Goal: Task Accomplishment & Management: Use online tool/utility

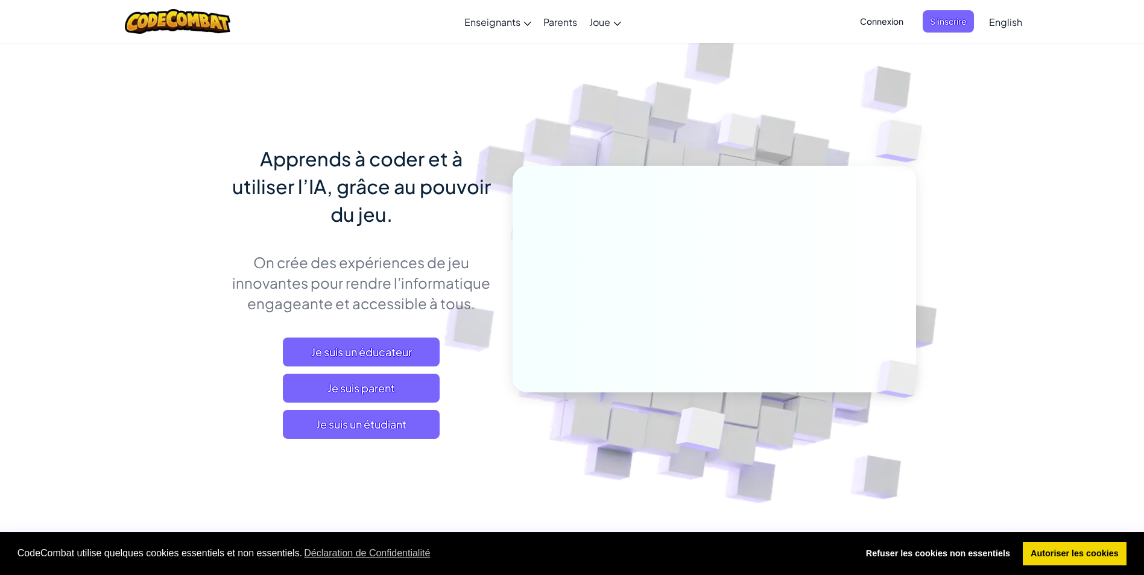
click at [885, 24] on span "Connexion" at bounding box center [882, 21] width 58 height 22
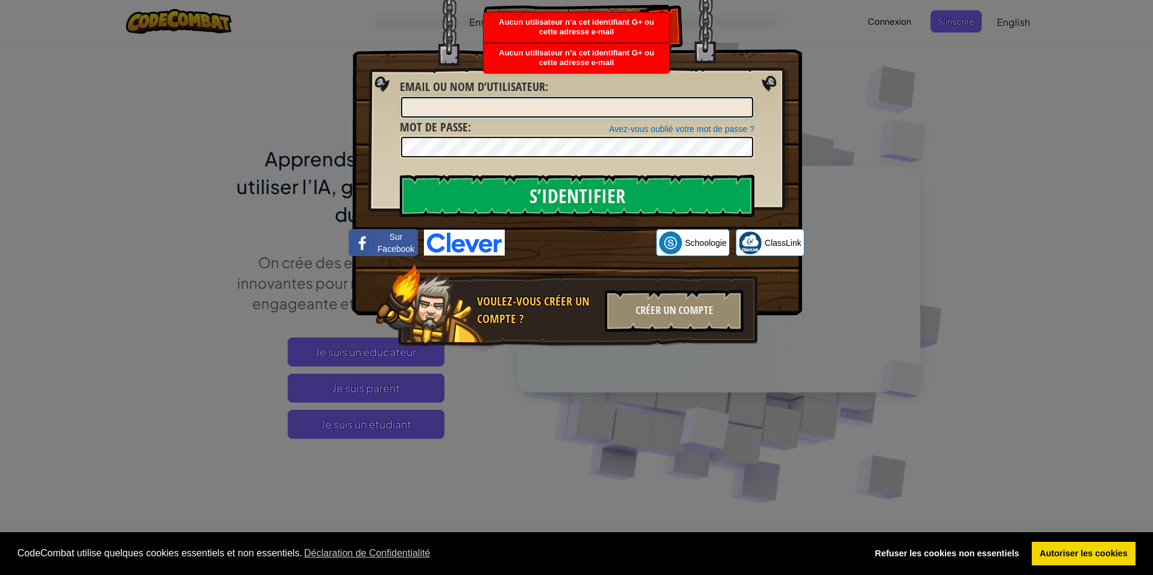
click at [652, 112] on input "Email ou nom d’utilisateur :" at bounding box center [577, 107] width 352 height 20
type input "[EMAIL_ADDRESS][DOMAIN_NAME]"
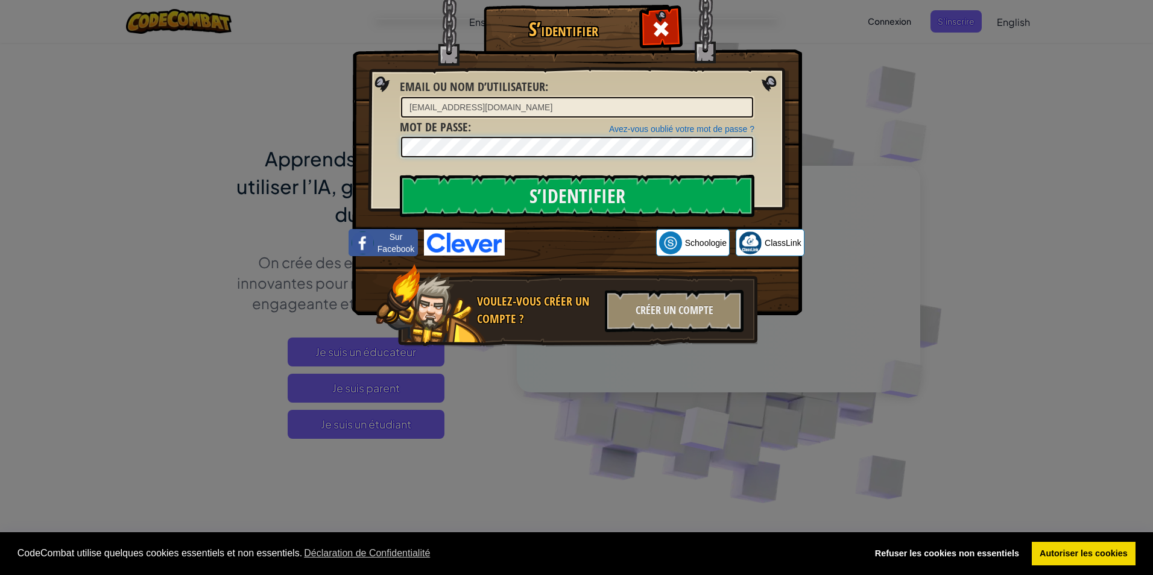
click at [400, 175] on input "S'identifier" at bounding box center [577, 196] width 355 height 42
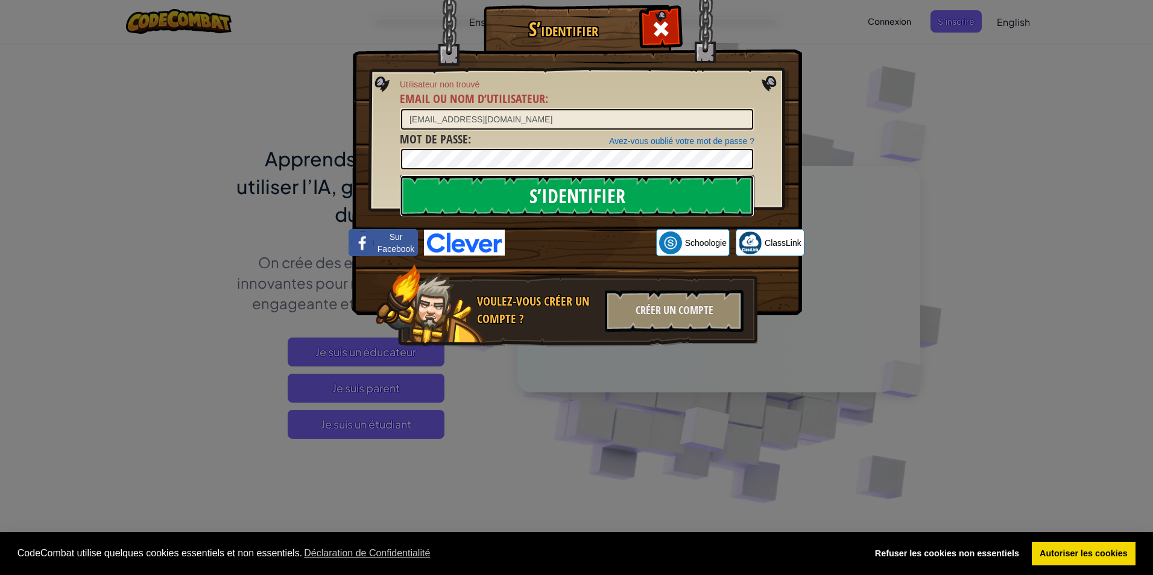
click at [682, 183] on input "S'identifier" at bounding box center [577, 196] width 355 height 42
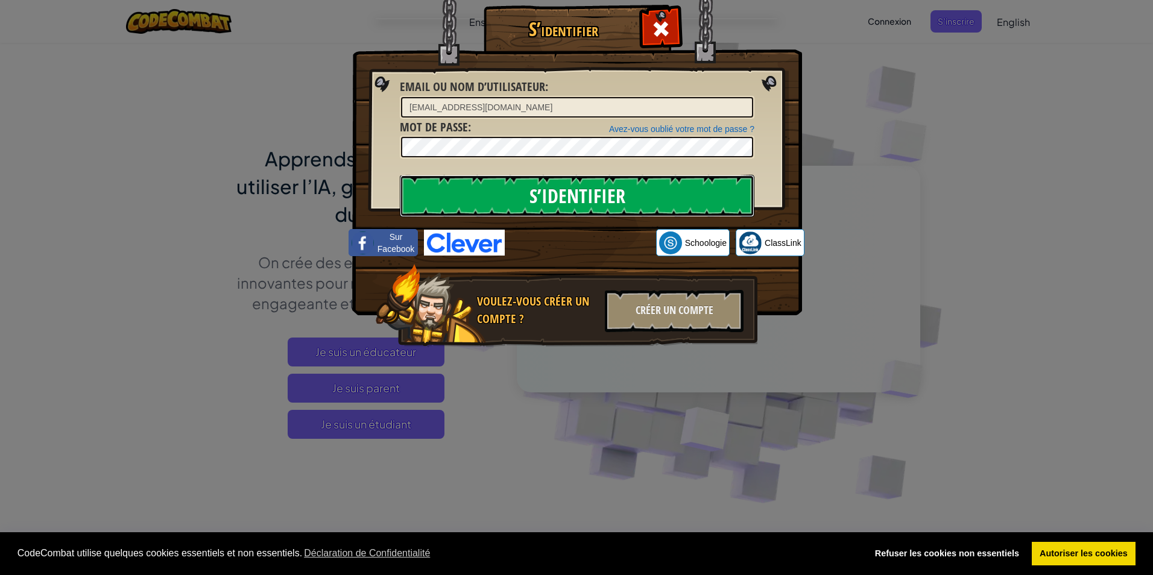
click at [675, 191] on input "S'identifier" at bounding box center [577, 196] width 355 height 42
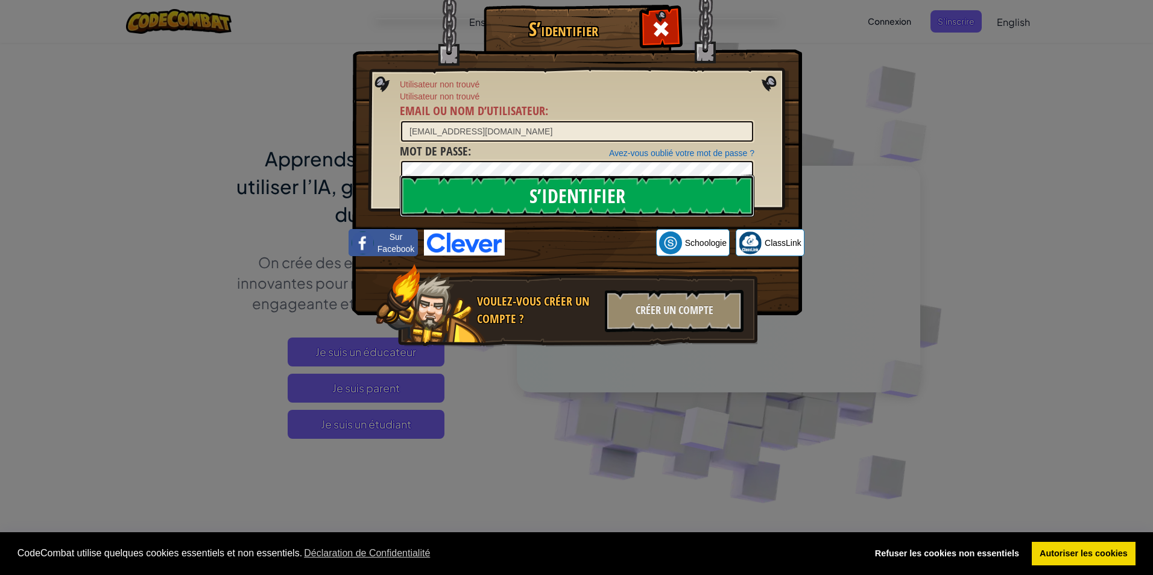
click at [675, 191] on input "S'identifier" at bounding box center [577, 196] width 355 height 42
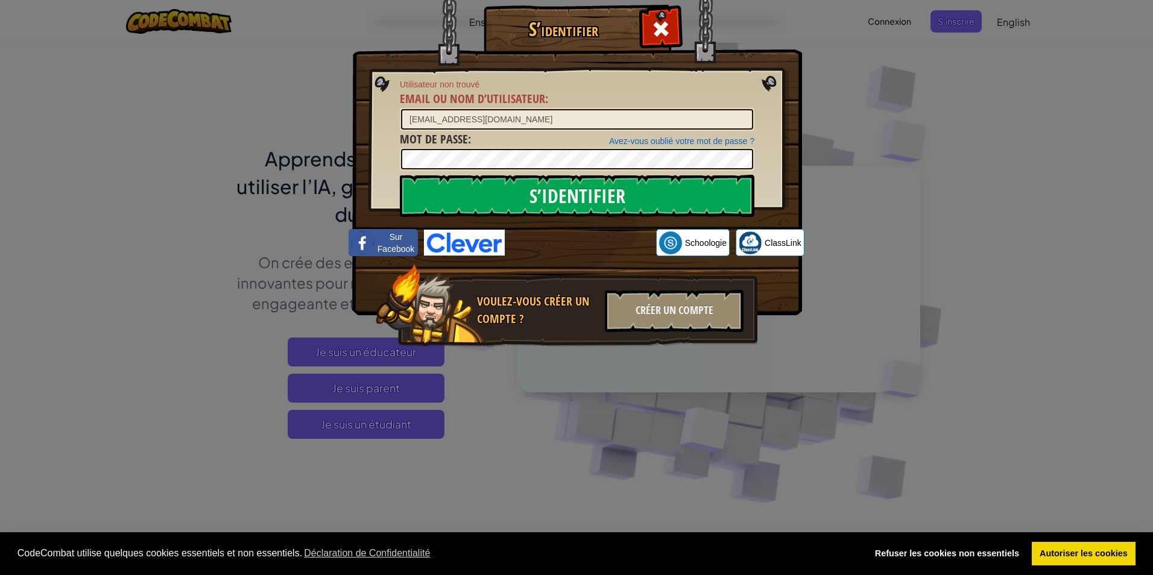
click at [878, 102] on div "S’identifier Utilisateur non trouvé Email ou nom d’utilisateur : [EMAIL_ADDRESS…" at bounding box center [576, 287] width 1153 height 575
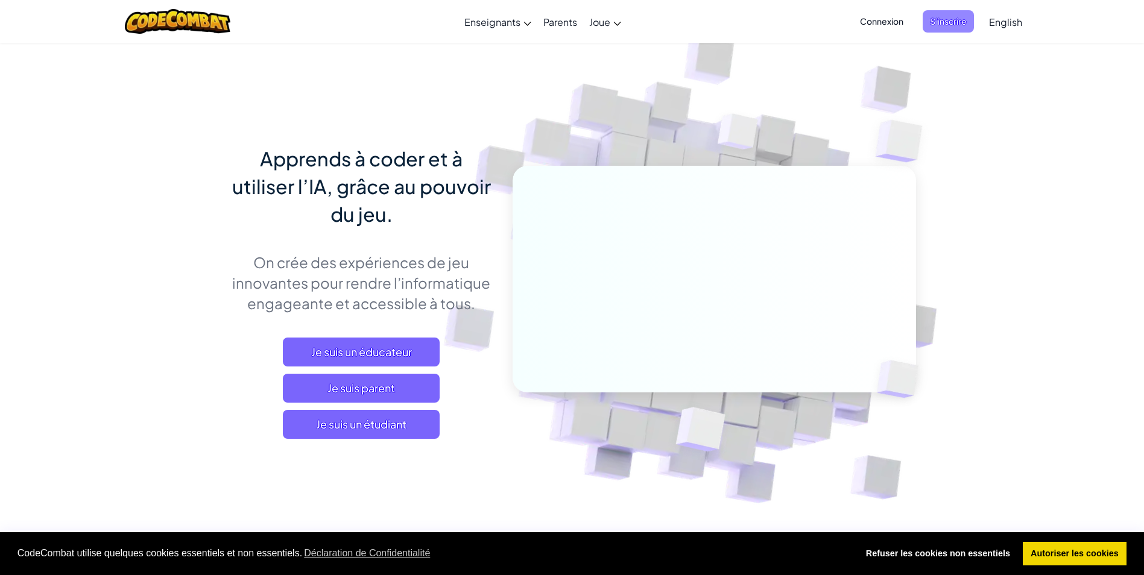
click at [963, 22] on span "S’inscrire" at bounding box center [947, 21] width 51 height 22
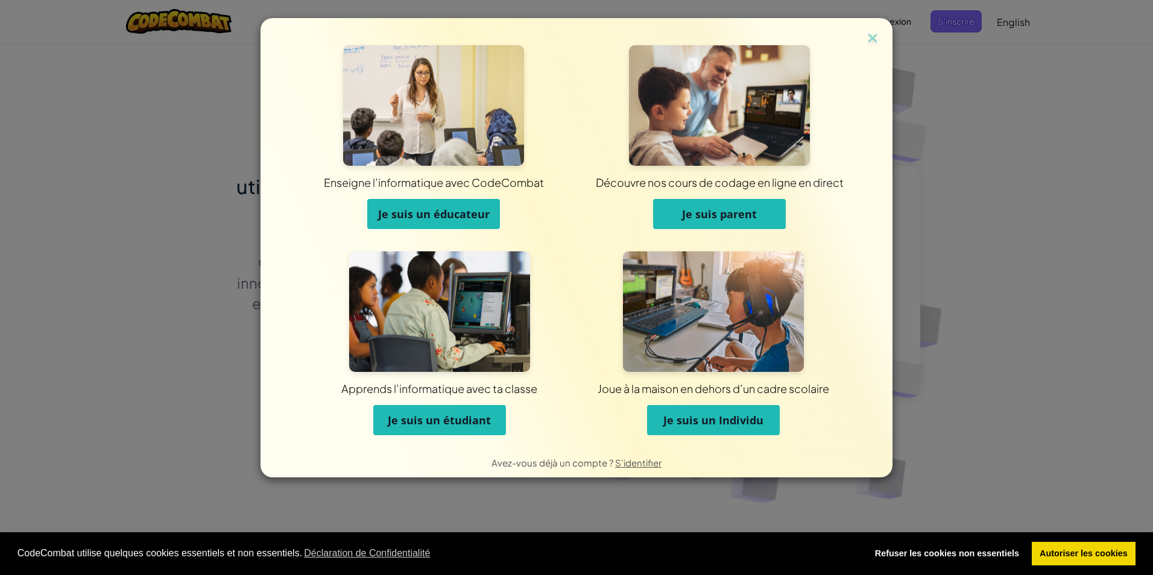
click at [740, 417] on span "Je suis un Individu" at bounding box center [713, 420] width 100 height 14
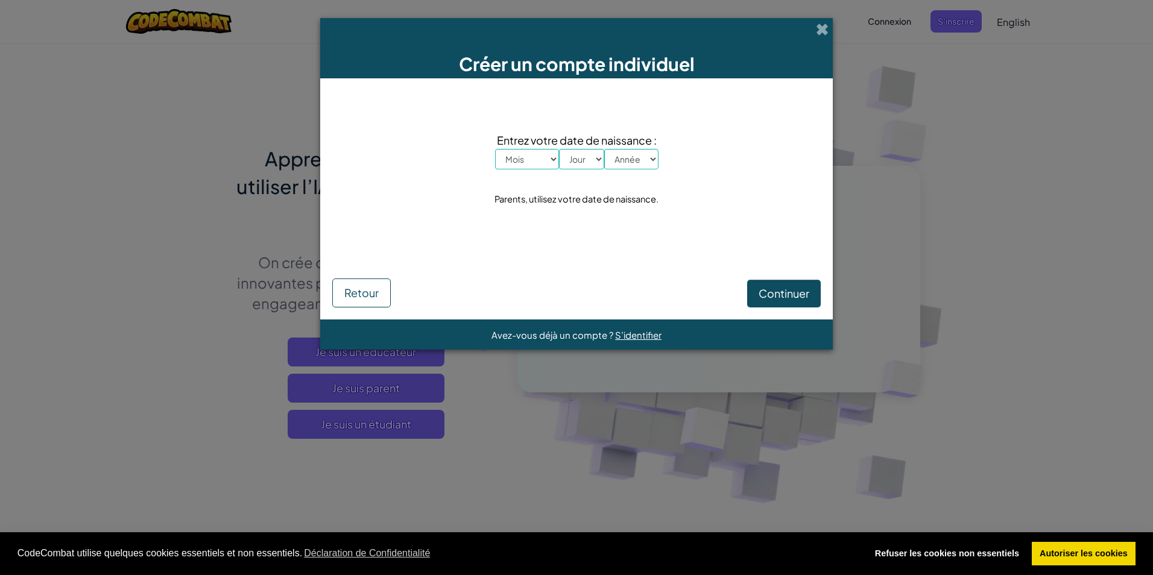
click at [550, 161] on select "Mois [PERSON_NAME] Mars Avril Mai Juin Juillet Août Septembre Octobre Novembre …" at bounding box center [527, 159] width 64 height 20
select select "2"
click at [495, 149] on select "Mois [PERSON_NAME] Mars Avril Mai Juin Juillet Août Septembre Octobre Novembre …" at bounding box center [527, 159] width 64 height 20
click at [585, 159] on select "Jour 1 2 3 4 5 6 7 8 9 10 11 12 13 14 15 16 17 18 19 20 21 22 23 24 25 26 27 28…" at bounding box center [581, 159] width 45 height 20
select select "4"
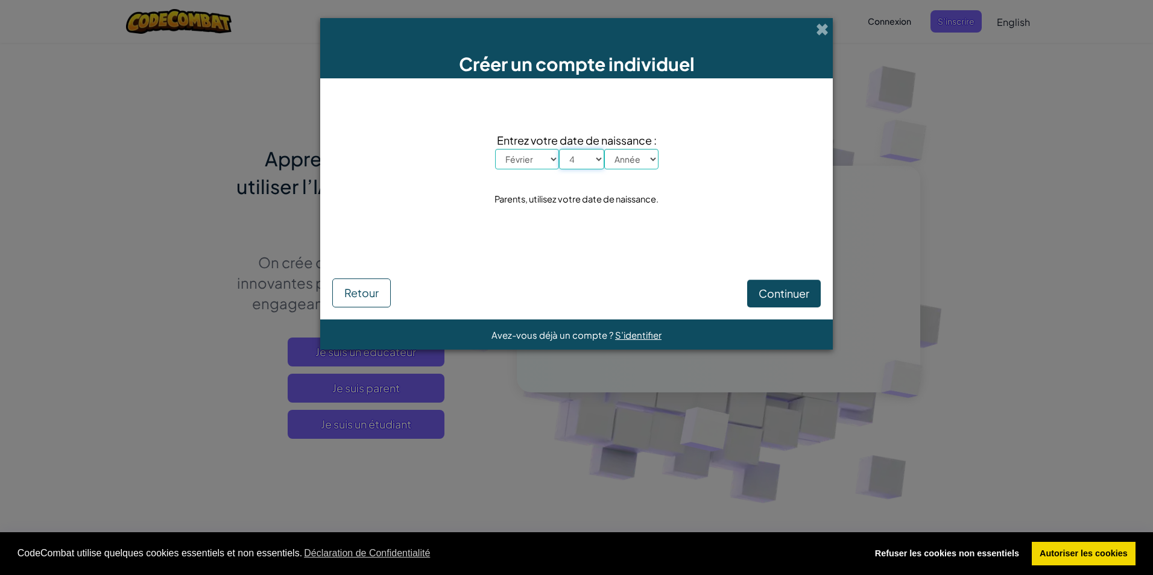
click at [559, 149] on select "Jour 1 2 3 4 5 6 7 8 9 10 11 12 13 14 15 16 17 18 19 20 21 22 23 24 25 26 27 28…" at bounding box center [581, 159] width 45 height 20
click at [625, 162] on select "Année 2025 2024 2023 2022 2021 2020 2019 2018 2017 2016 2015 2014 2013 2012 201…" at bounding box center [631, 159] width 54 height 20
select select "2012"
click at [604, 149] on select "Année 2025 2024 2023 2022 2021 2020 2019 2018 2017 2016 2015 2014 2013 2012 201…" at bounding box center [631, 159] width 54 height 20
click at [810, 292] on button "Continuer" at bounding box center [784, 294] width 74 height 28
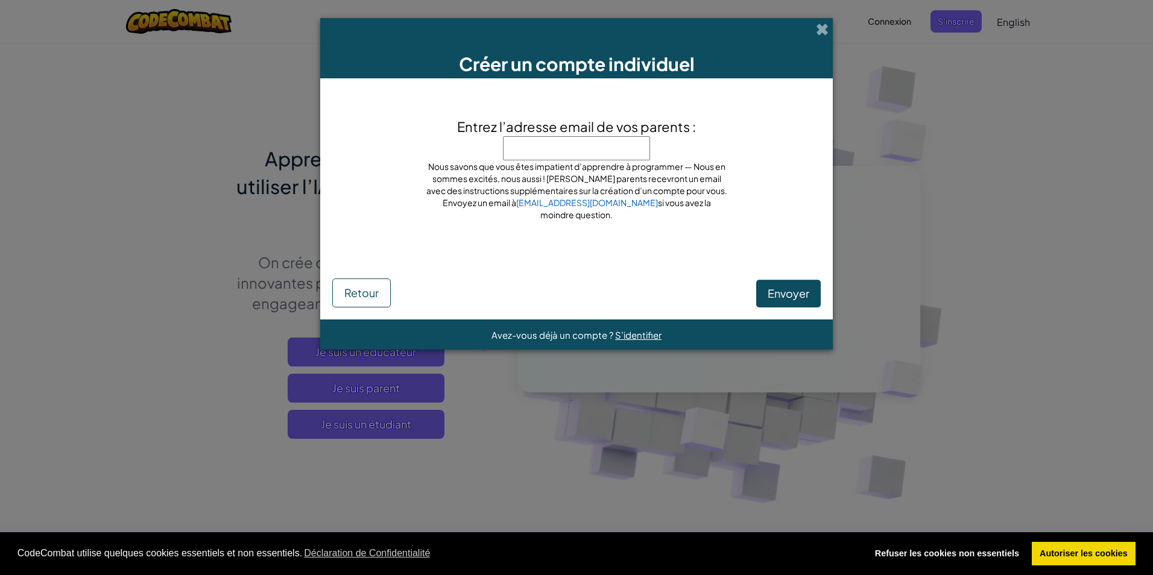
type input "a"
click at [774, 296] on span "Envoyer" at bounding box center [789, 293] width 42 height 14
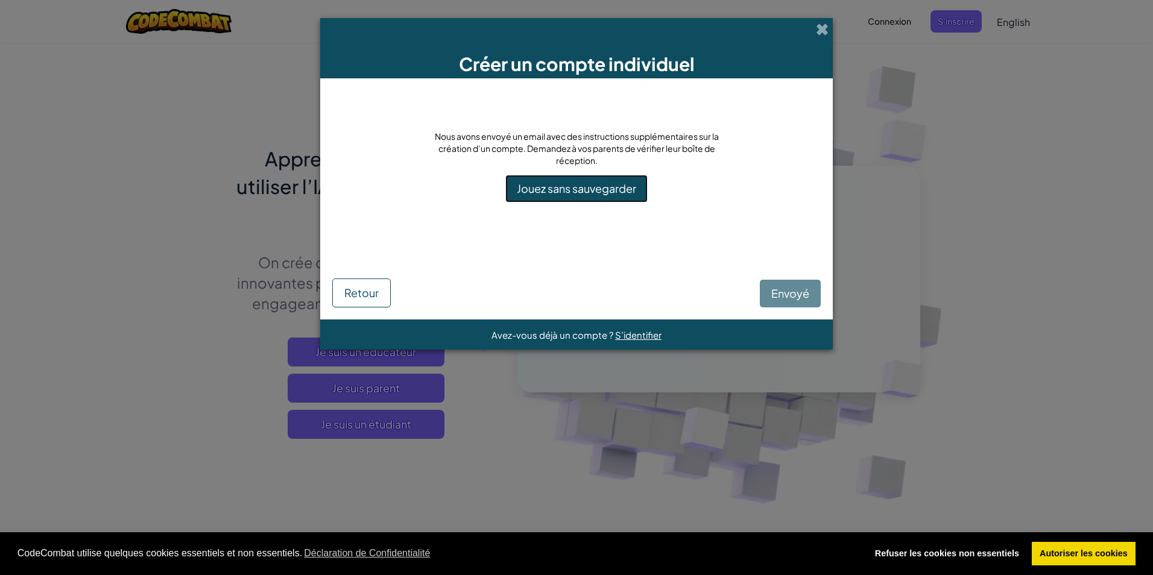
click at [620, 193] on link "Jouez sans sauvegarder" at bounding box center [576, 189] width 142 height 28
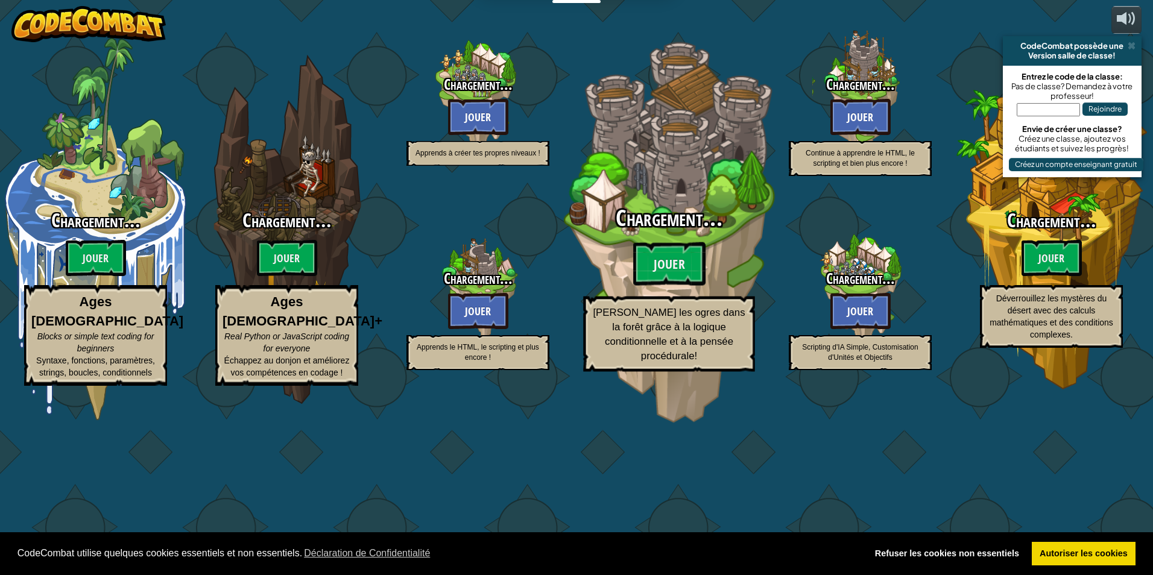
select select "fr"
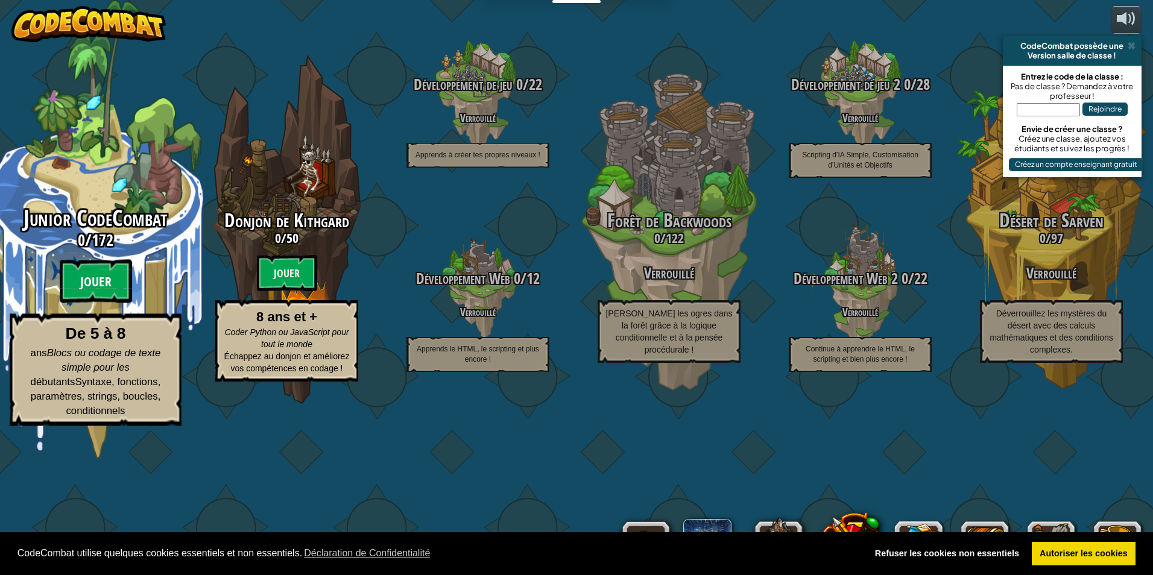
click at [99, 303] on btn "Jouer" at bounding box center [96, 281] width 72 height 43
select select "fr"
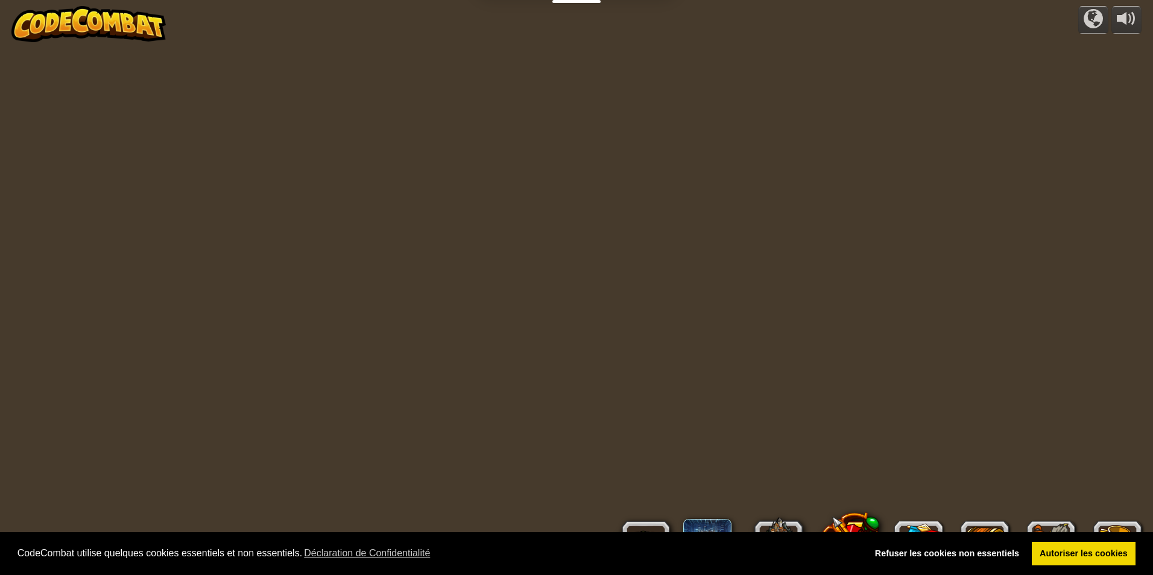
select select "fr"
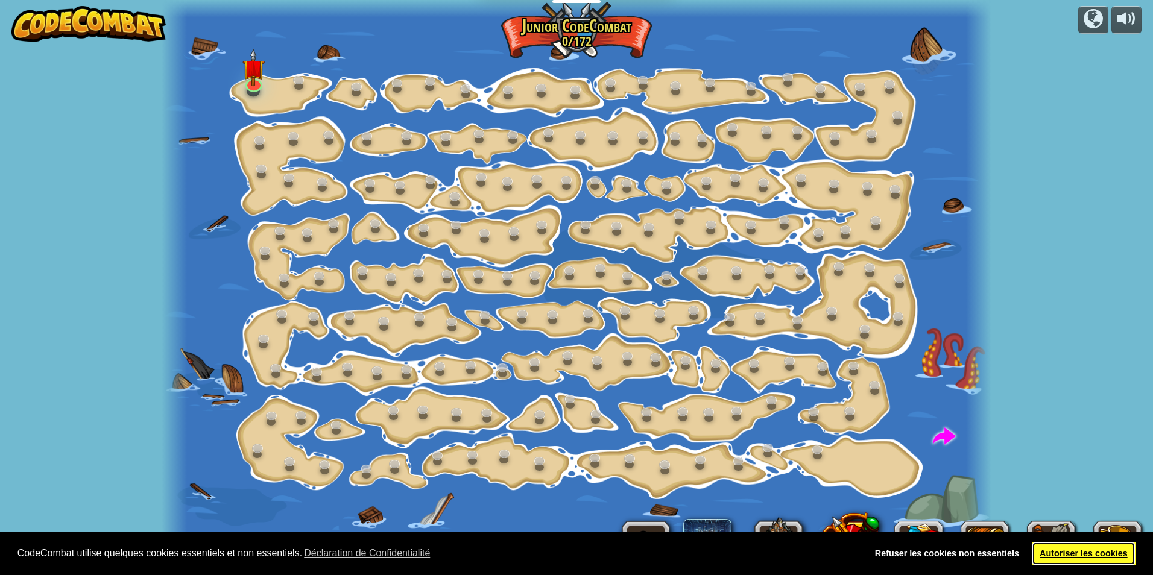
click at [1090, 553] on link "Autoriser les cookies" at bounding box center [1084, 554] width 104 height 24
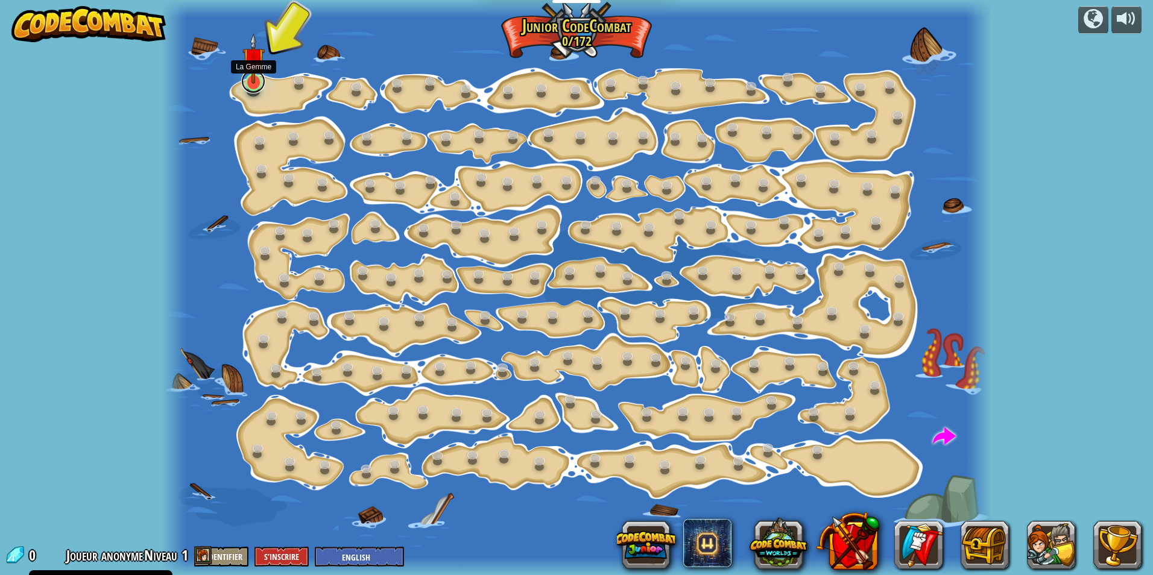
click at [260, 86] on link at bounding box center [253, 81] width 24 height 24
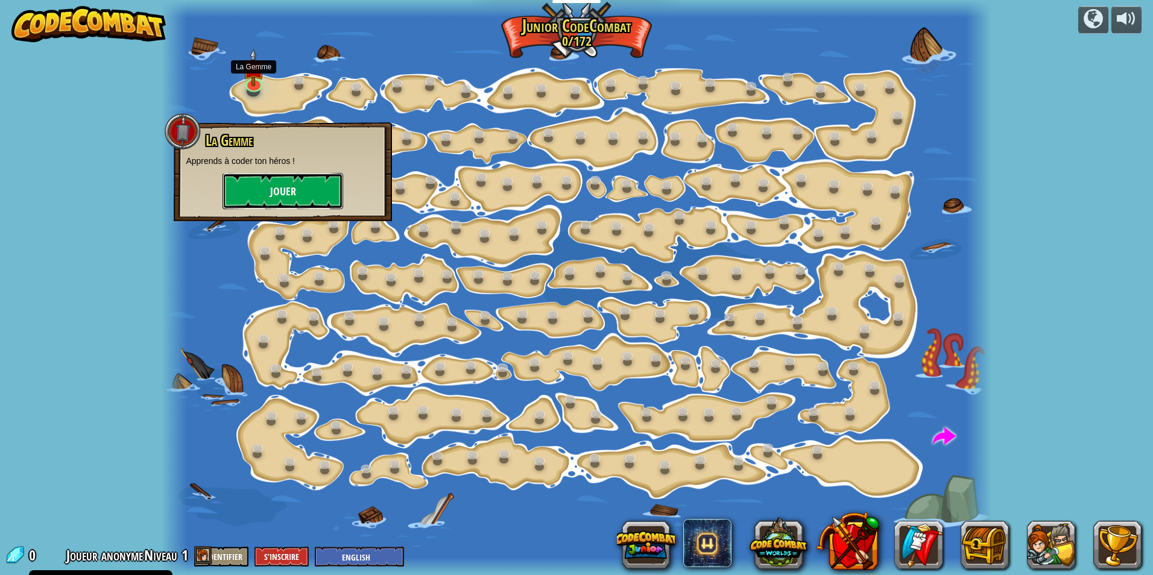
click at [269, 189] on button "Jouer" at bounding box center [282, 191] width 121 height 36
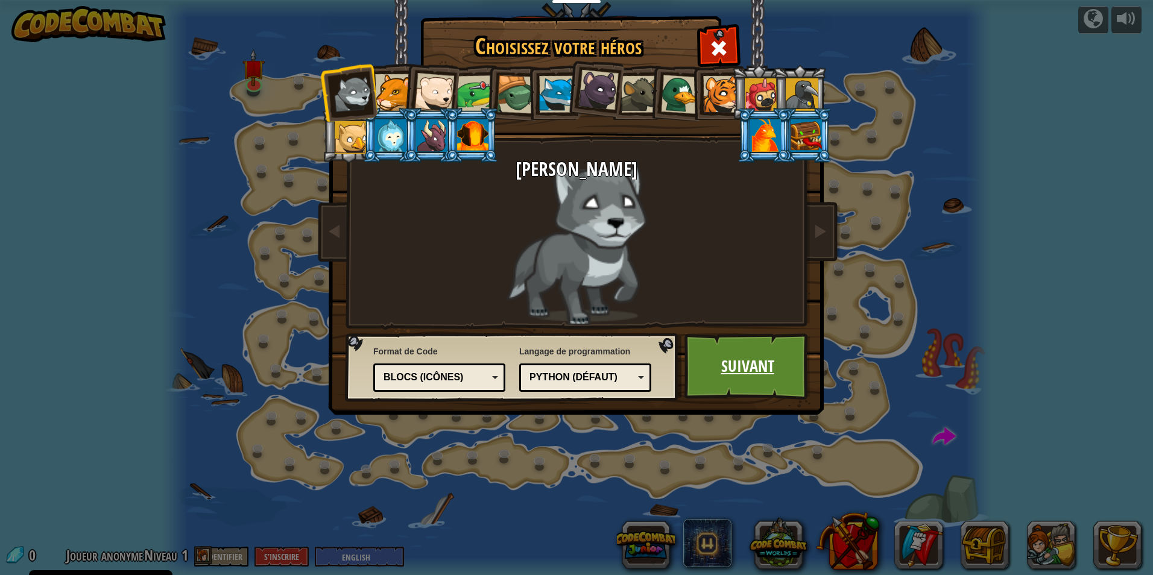
click at [757, 352] on link "Suivant" at bounding box center [747, 366] width 126 height 66
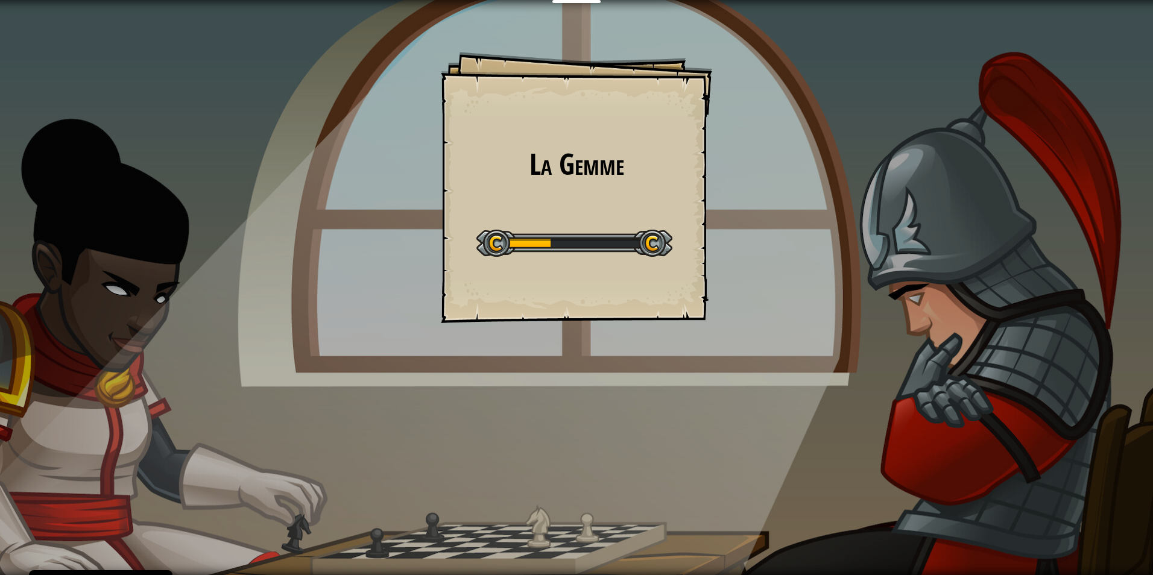
click at [565, 240] on div at bounding box center [574, 243] width 196 height 27
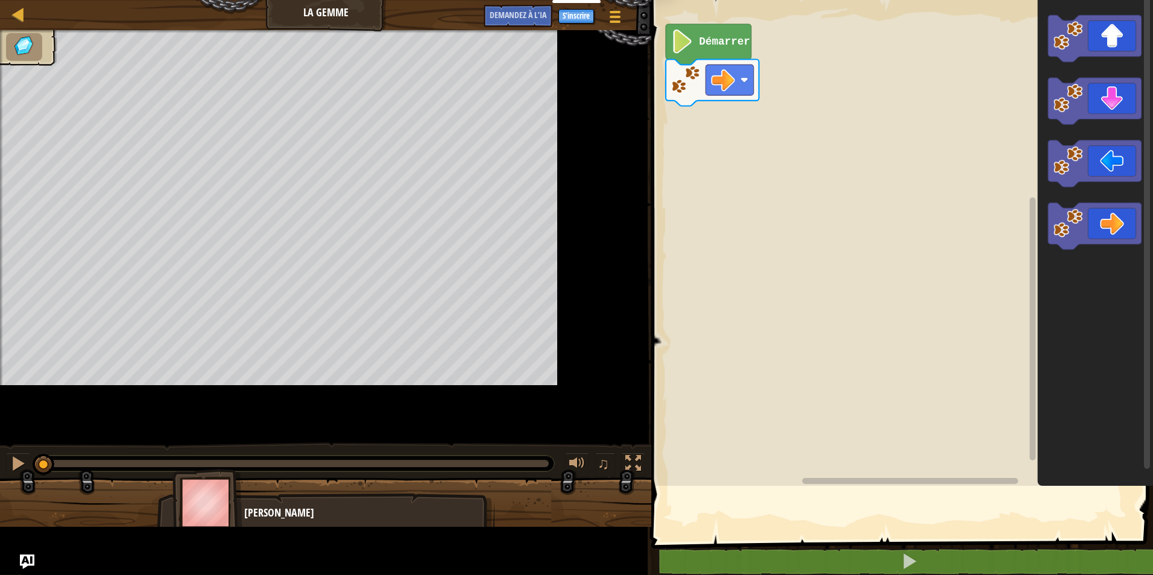
click at [654, 239] on rect "Espace de travail de Blocky" at bounding box center [900, 240] width 505 height 492
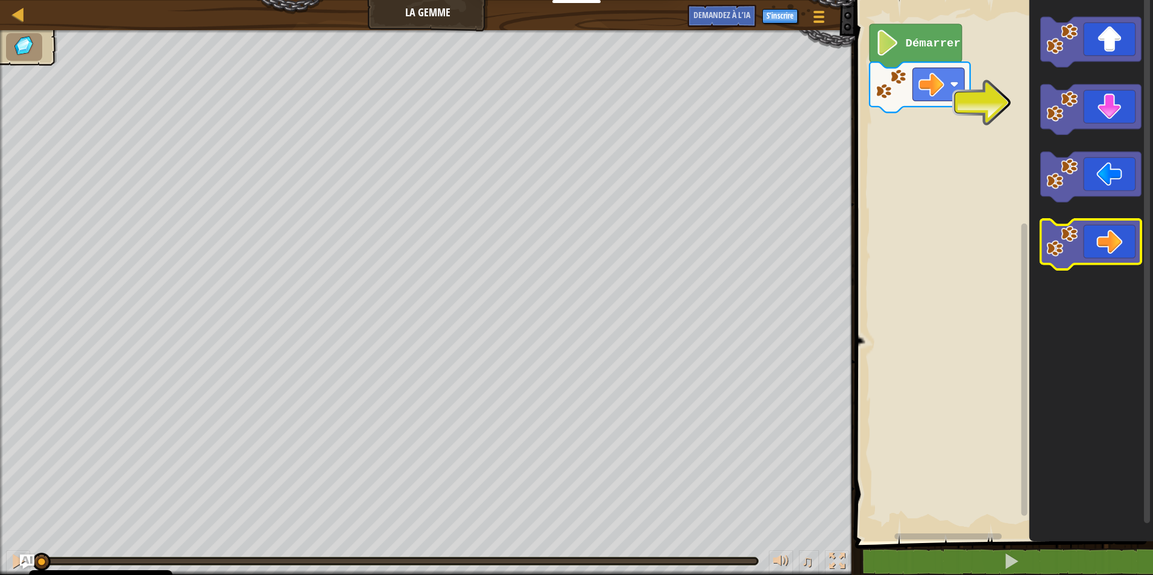
click at [1117, 253] on icon "Espace de travail de Blocky" at bounding box center [1091, 244] width 101 height 50
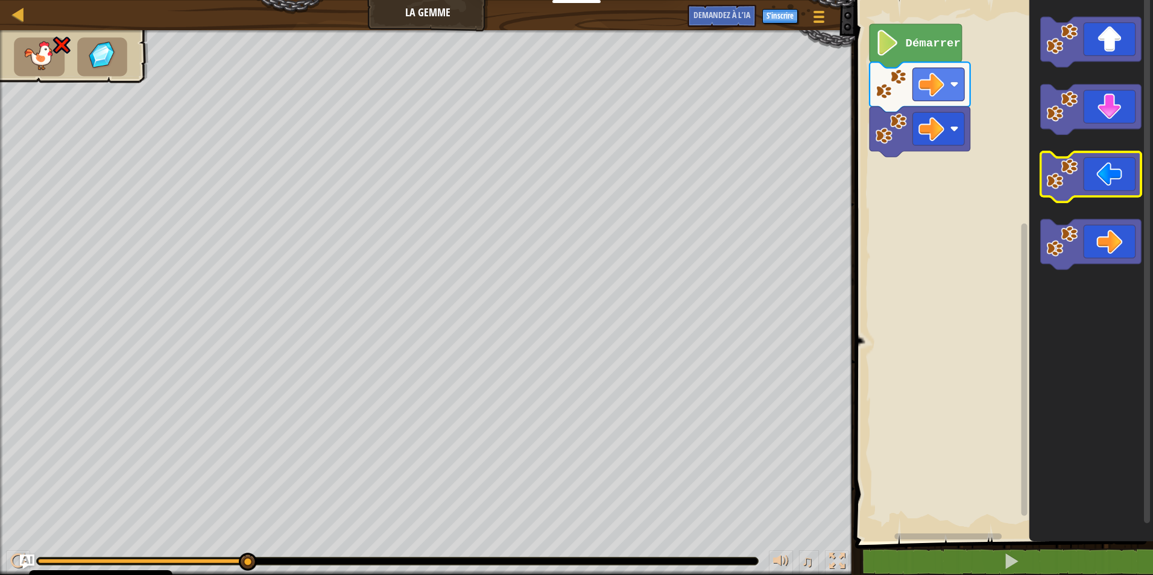
click at [1106, 179] on icon "Espace de travail de Blocky" at bounding box center [1091, 177] width 101 height 50
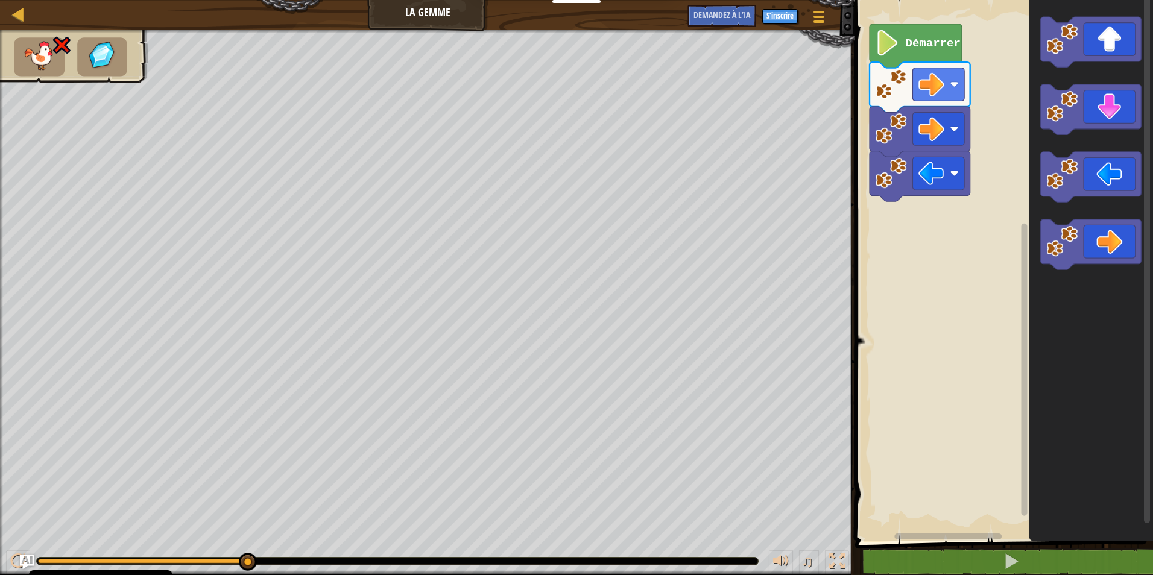
click at [945, 44] on text "Démarrer" at bounding box center [933, 43] width 55 height 13
click at [908, 43] on text "Démarrer" at bounding box center [933, 43] width 55 height 13
click at [877, 51] on image "Espace de travail de Blocky" at bounding box center [887, 43] width 24 height 26
click at [237, 556] on div "♫" at bounding box center [427, 558] width 855 height 36
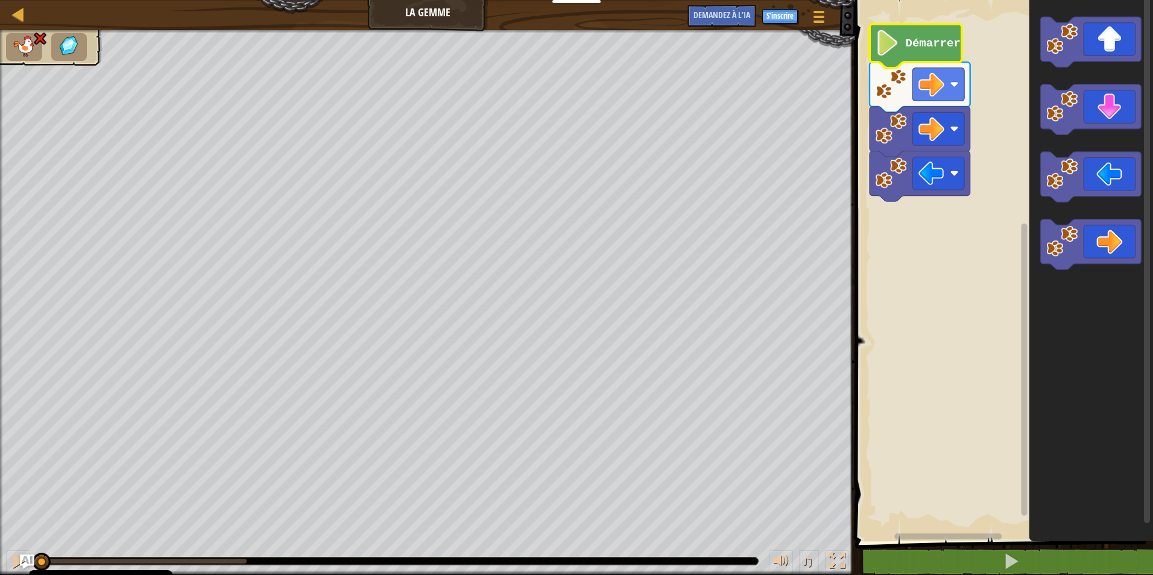
drag, startPoint x: 253, startPoint y: 563, endPoint x: -2, endPoint y: 556, distance: 255.7
click at [0, 0] on html "Politique en matière de cookies CodeCombat utilise quelques cookies essentiels …" at bounding box center [576, 0] width 1153 height 0
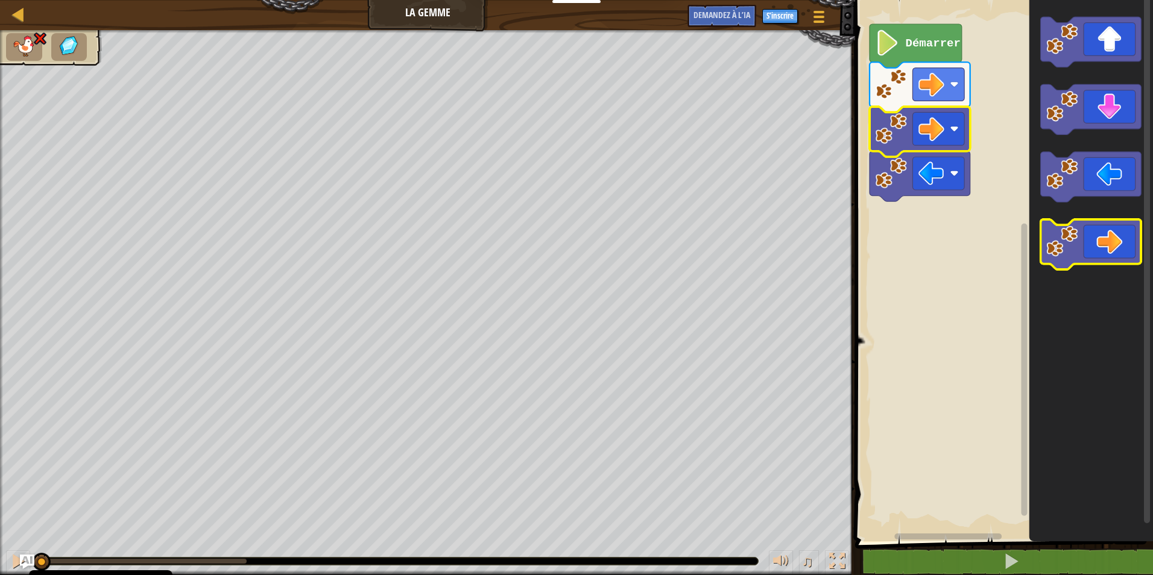
click at [1108, 241] on icon "Espace de travail de Blocky" at bounding box center [1091, 244] width 101 height 50
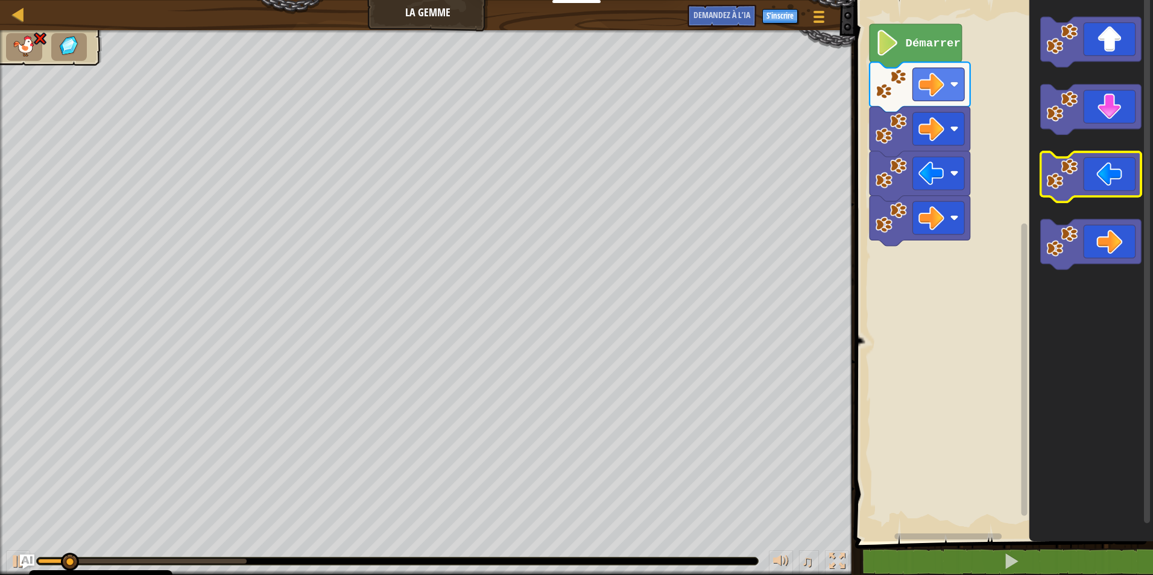
click at [1097, 174] on icon "Espace de travail de Blocky" at bounding box center [1091, 177] width 101 height 50
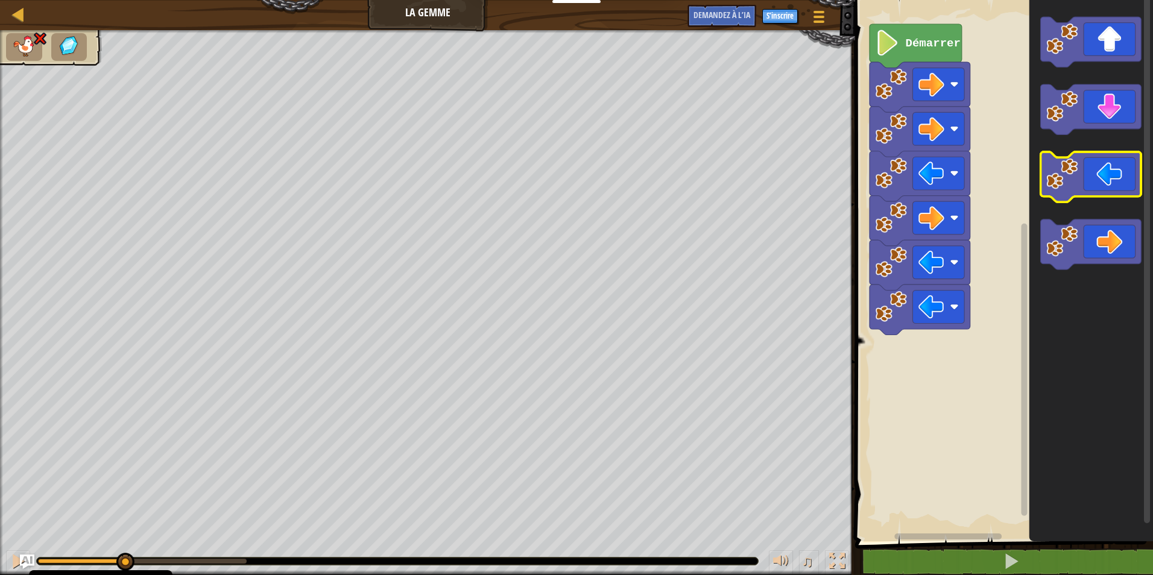
click at [1097, 174] on icon "Espace de travail de Blocky" at bounding box center [1091, 177] width 101 height 50
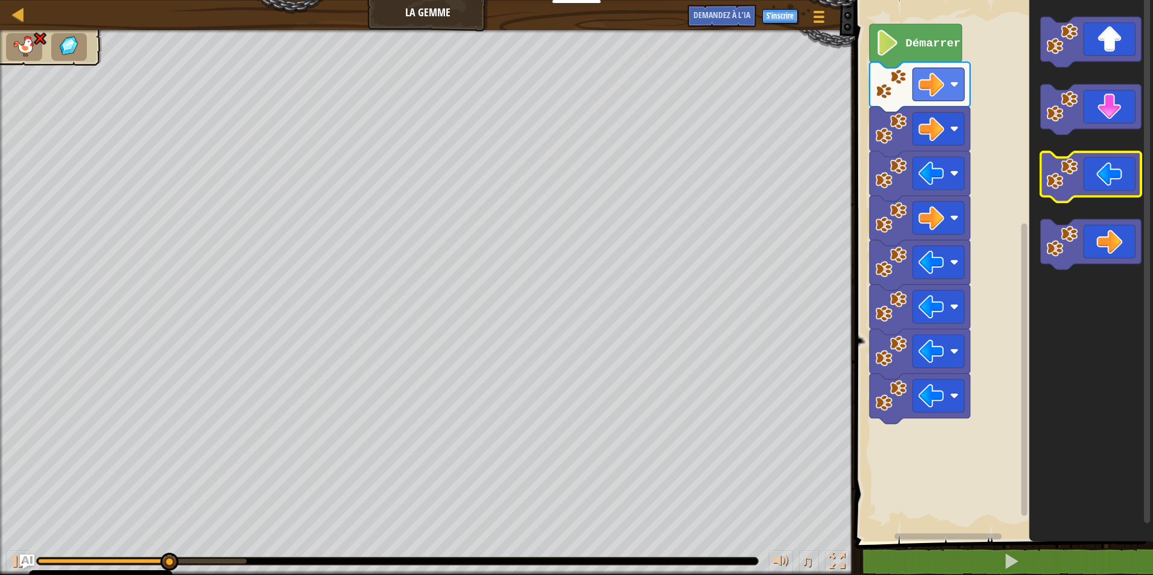
click at [1097, 174] on icon "Espace de travail de Blocky" at bounding box center [1091, 177] width 101 height 50
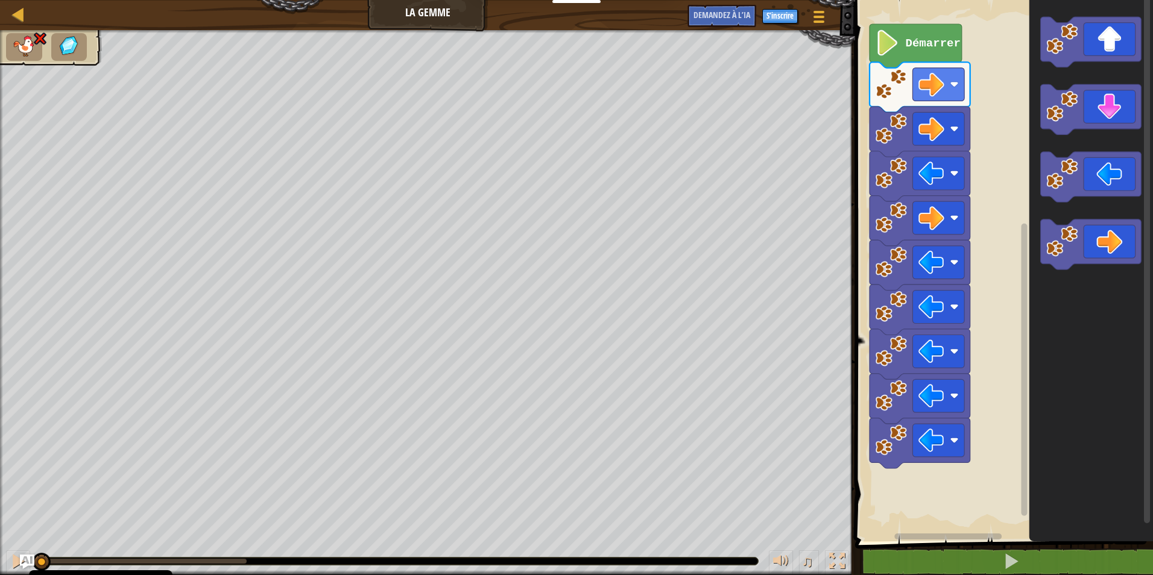
drag, startPoint x: 247, startPoint y: 563, endPoint x: 0, endPoint y: 562, distance: 247.2
click at [0, 0] on html "Politique en matière de cookies CodeCombat utilise quelques cookies essentiels …" at bounding box center [576, 0] width 1153 height 0
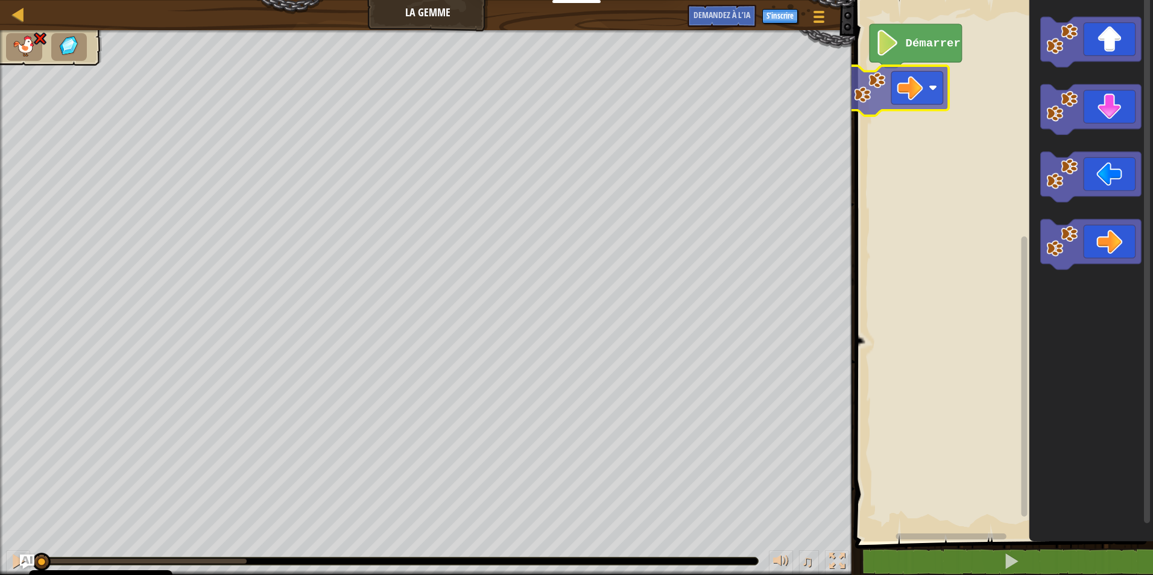
click at [913, 79] on div "Démarrer" at bounding box center [1001, 267] width 301 height 547
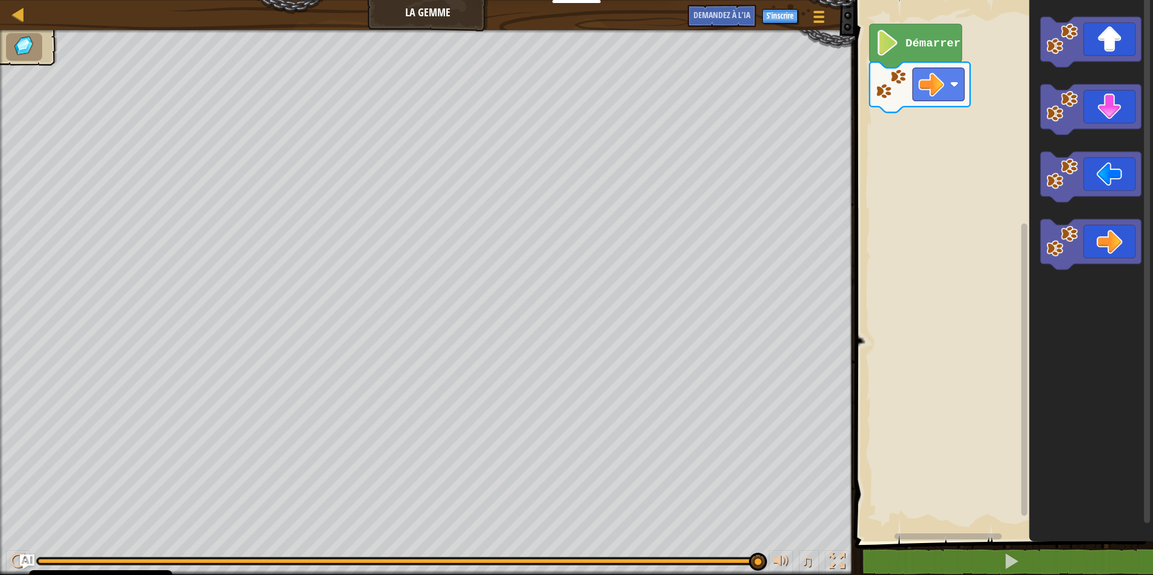
click at [40, 58] on li at bounding box center [24, 47] width 36 height 28
click at [835, 569] on div at bounding box center [837, 561] width 16 height 16
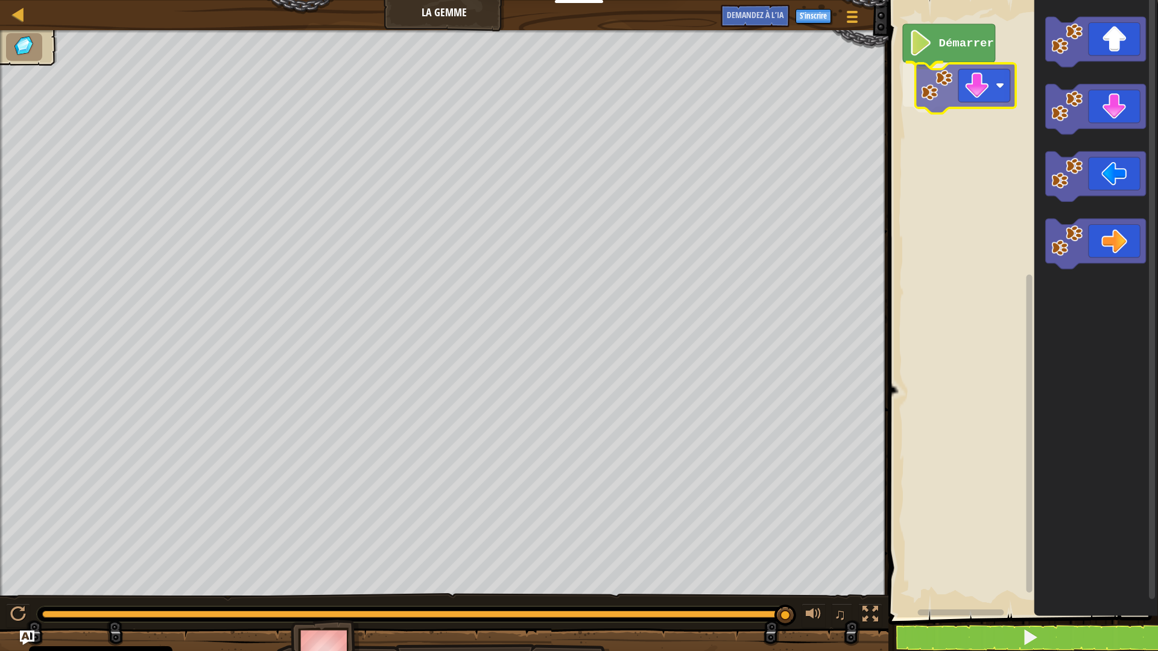
click at [950, 90] on div "Démarrer" at bounding box center [1020, 305] width 273 height 623
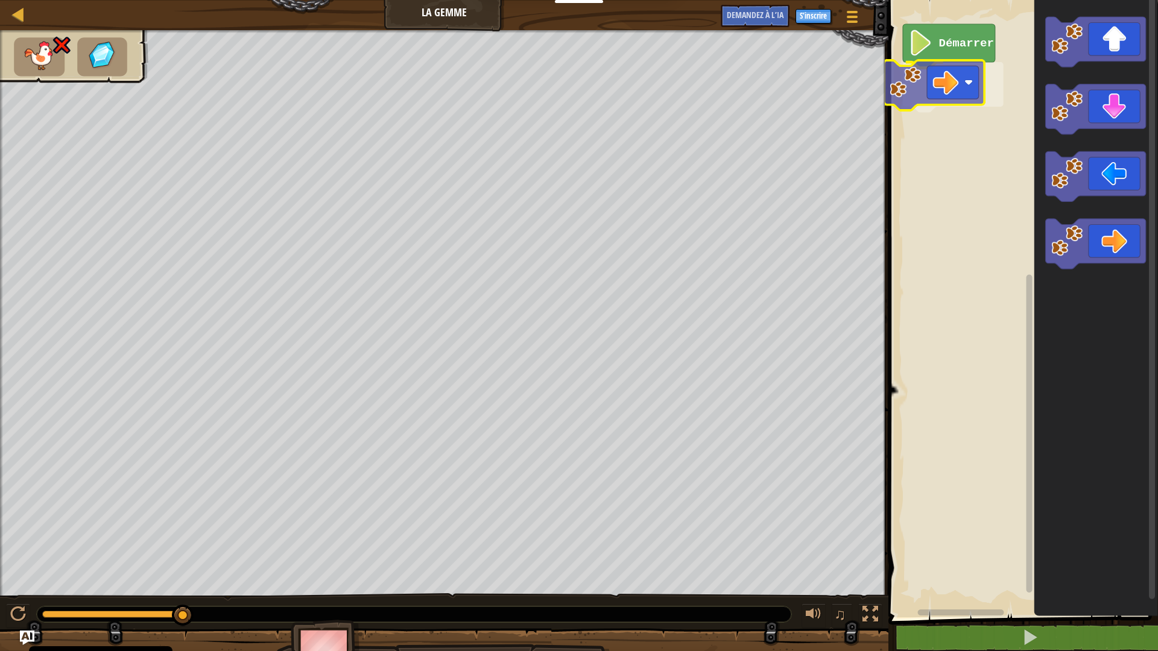
click at [938, 93] on div "Démarrer" at bounding box center [1020, 305] width 273 height 623
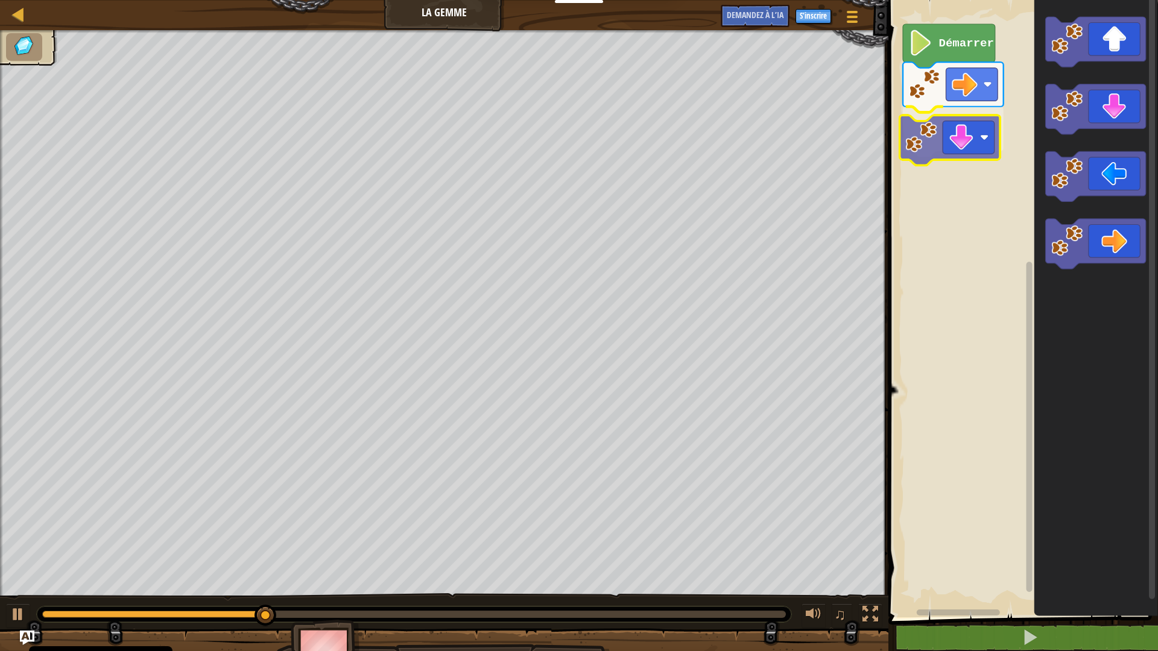
click at [956, 145] on div "Démarrer" at bounding box center [1020, 305] width 273 height 623
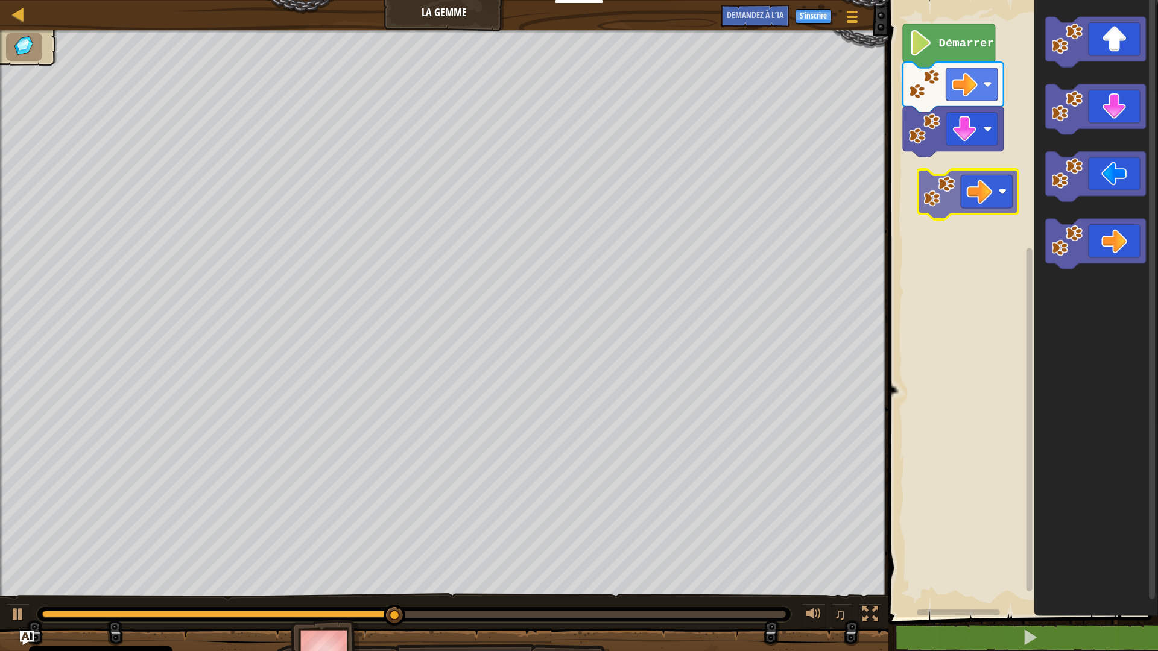
click at [965, 166] on div "Démarrer" at bounding box center [1020, 305] width 273 height 623
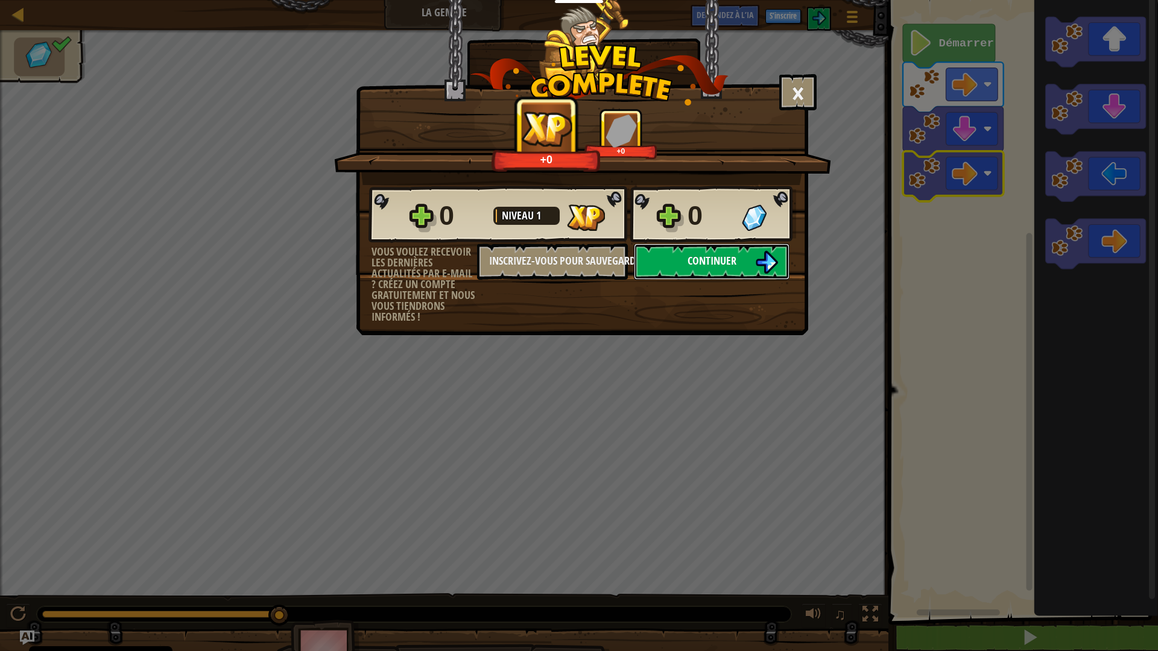
click at [728, 256] on span "Continuer" at bounding box center [711, 260] width 49 height 15
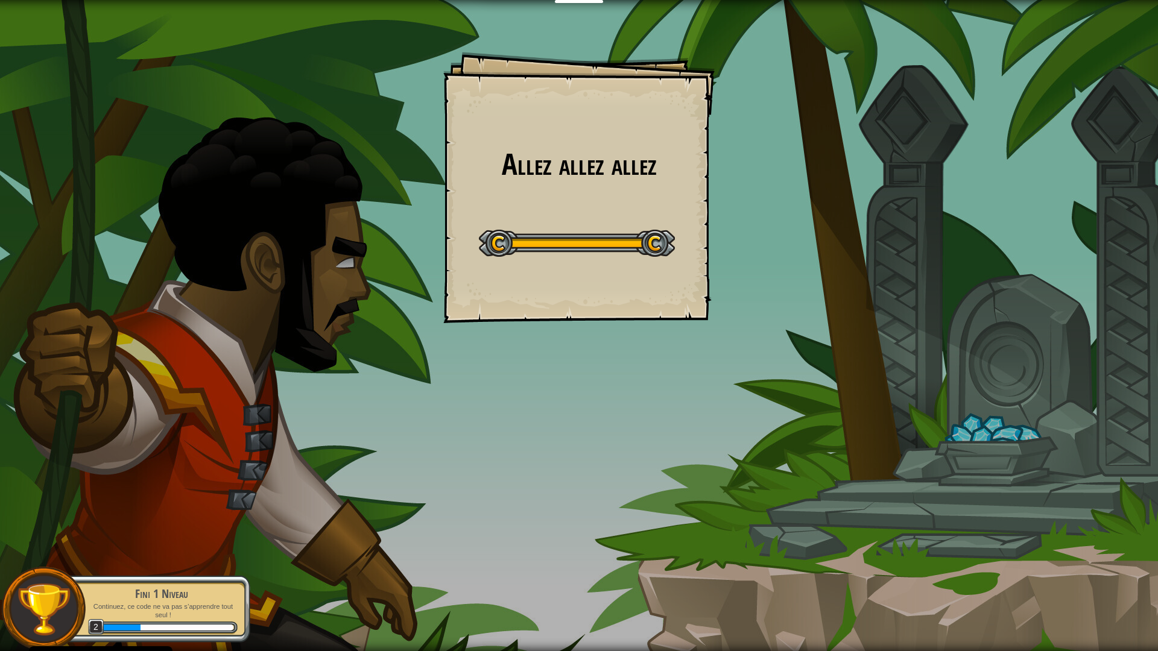
click at [626, 245] on div "Enseignants Créer un compte gratuit Solutions pour écoles et districts Aperçu d…" at bounding box center [579, 325] width 1158 height 651
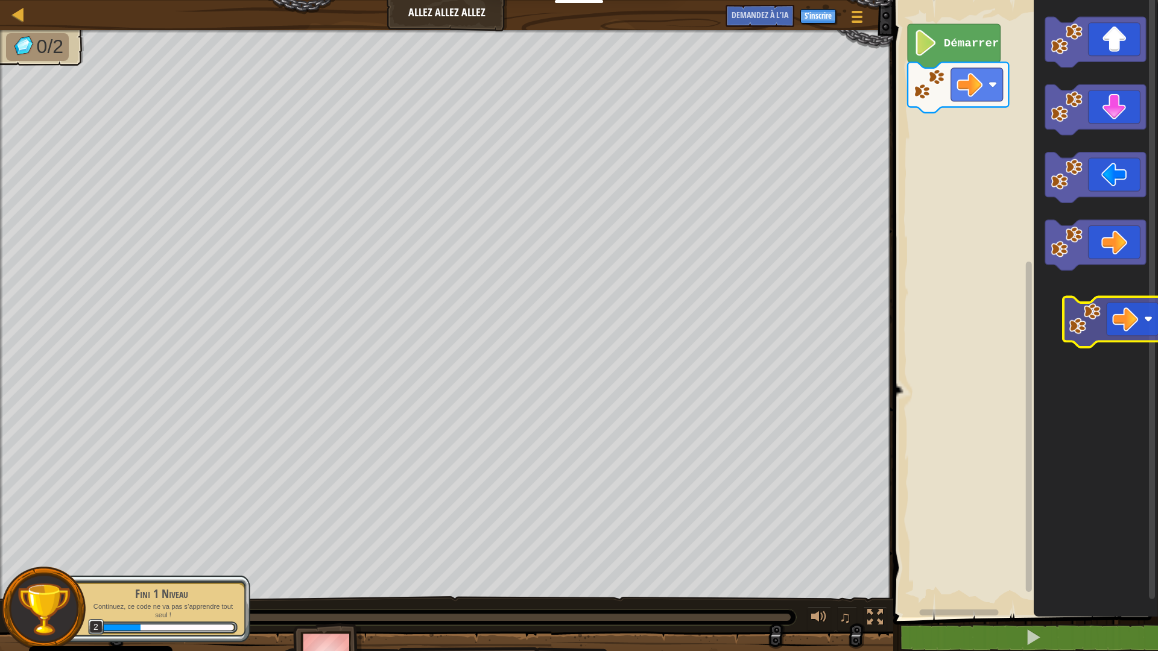
click at [1128, 330] on icon "Espace de travail de Blocky" at bounding box center [1095, 305] width 124 height 623
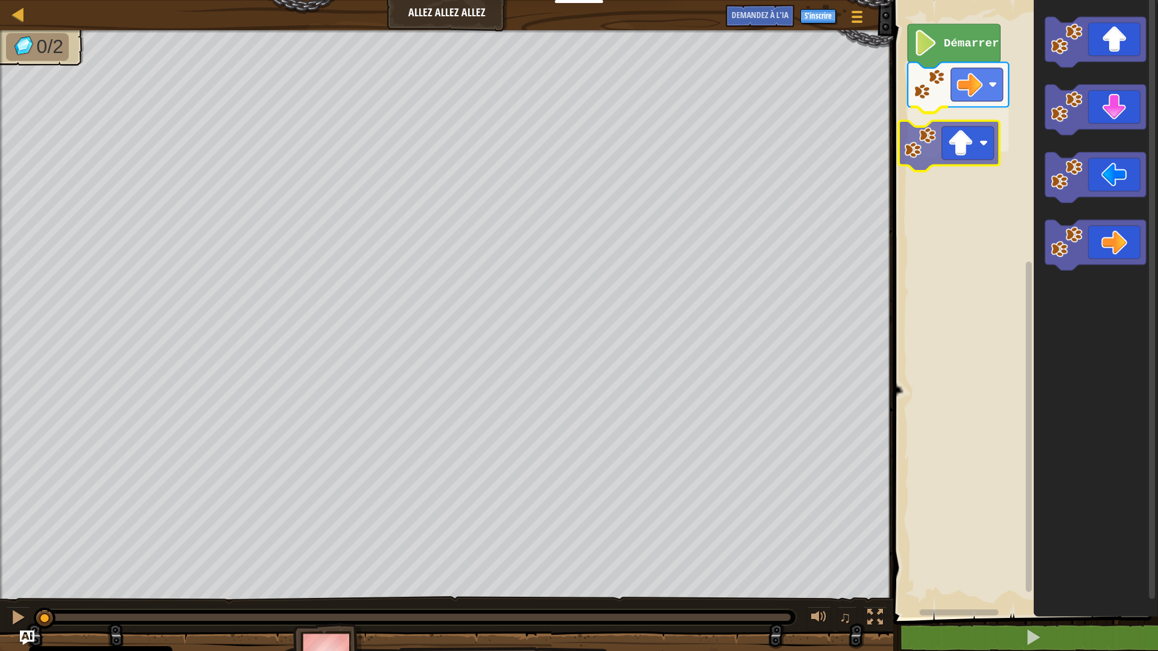
click at [978, 147] on div "Démarrer" at bounding box center [1023, 305] width 268 height 623
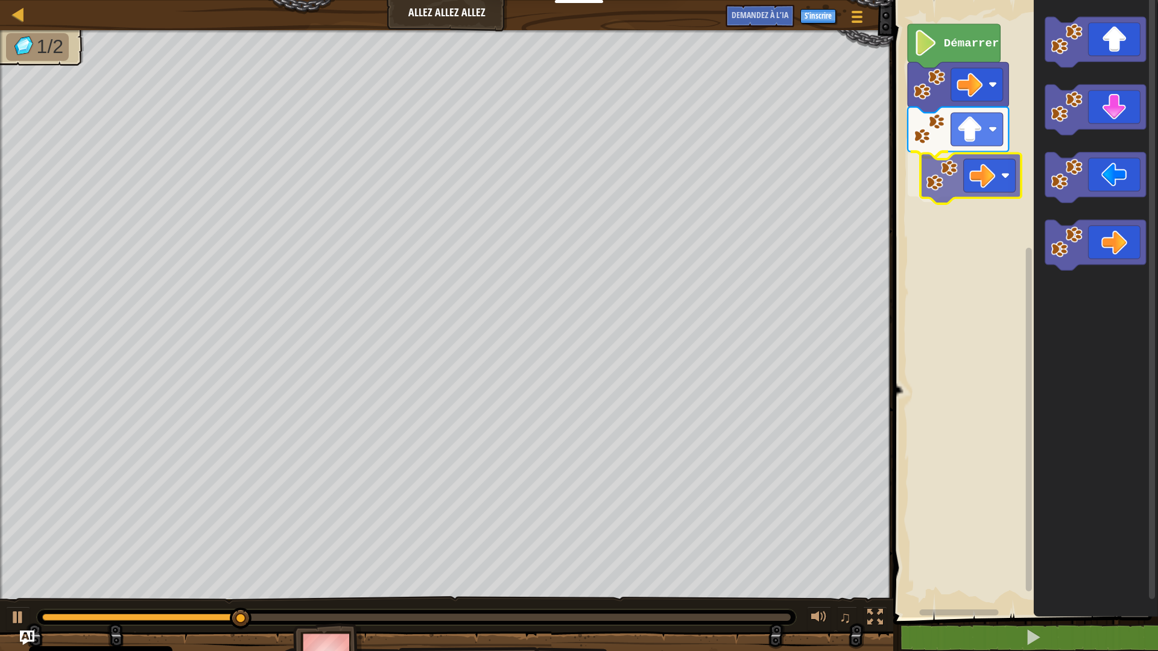
click at [976, 177] on div "Démarrer" at bounding box center [1023, 305] width 268 height 623
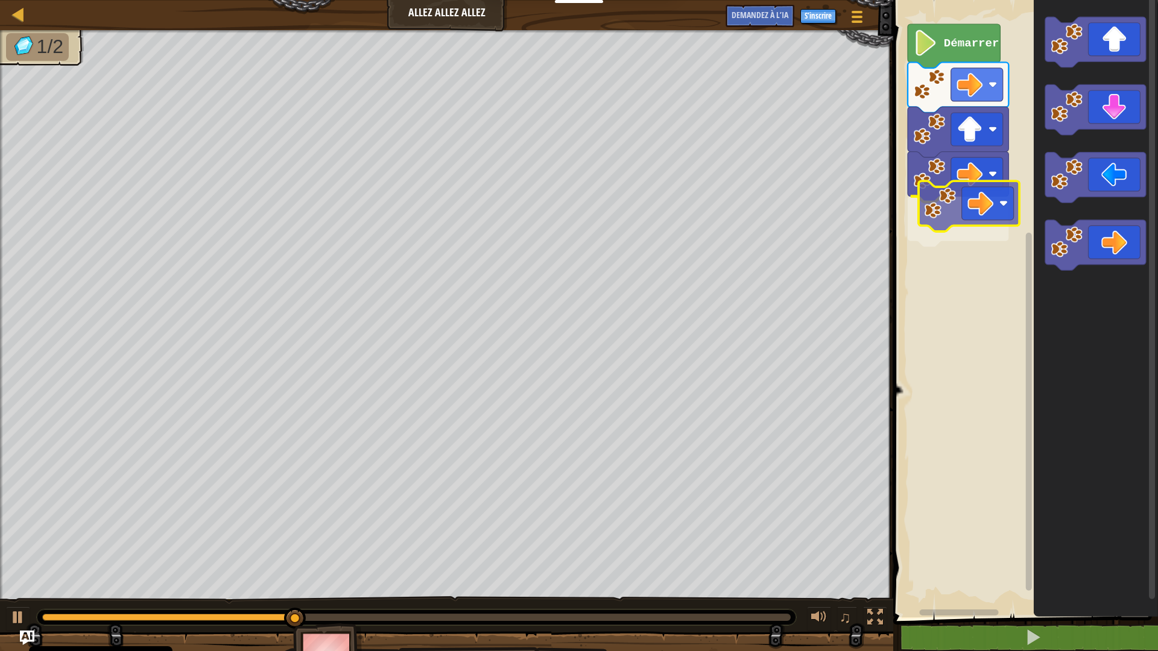
click at [986, 216] on div "Démarrer" at bounding box center [1023, 305] width 268 height 623
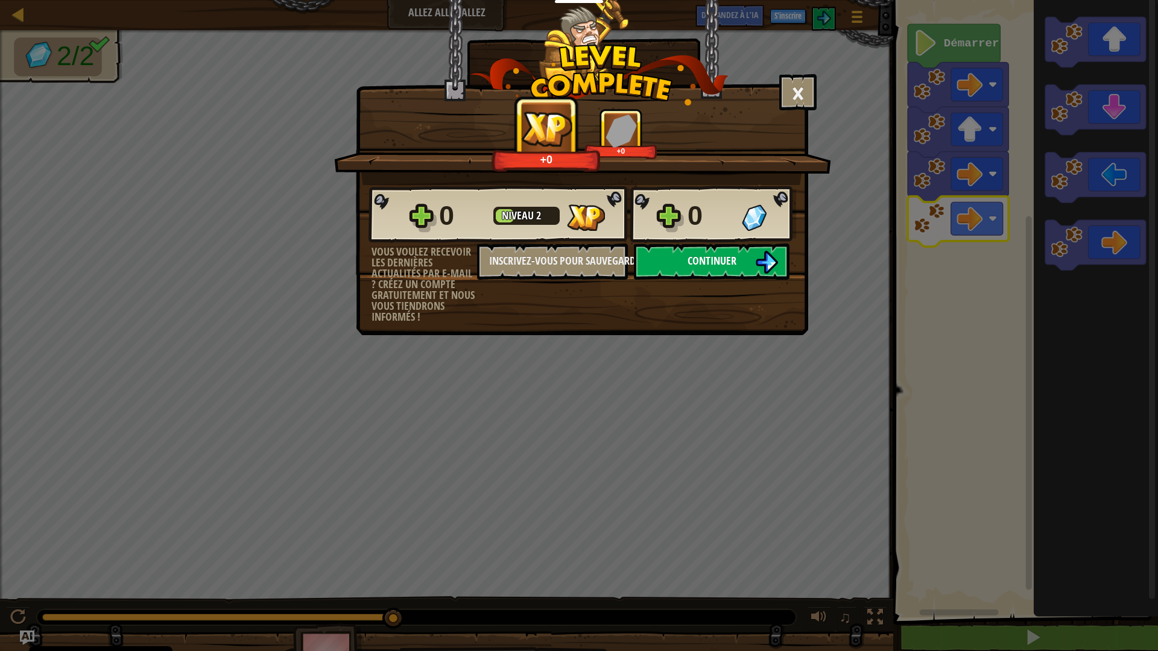
drag, startPoint x: 737, startPoint y: 242, endPoint x: 736, endPoint y: 251, distance: 9.7
click at [736, 251] on div "0 Niveau 2 0 Vous voulez recevoir les dernières actualités par e-mail ? Créez u…" at bounding box center [581, 253] width 451 height 137
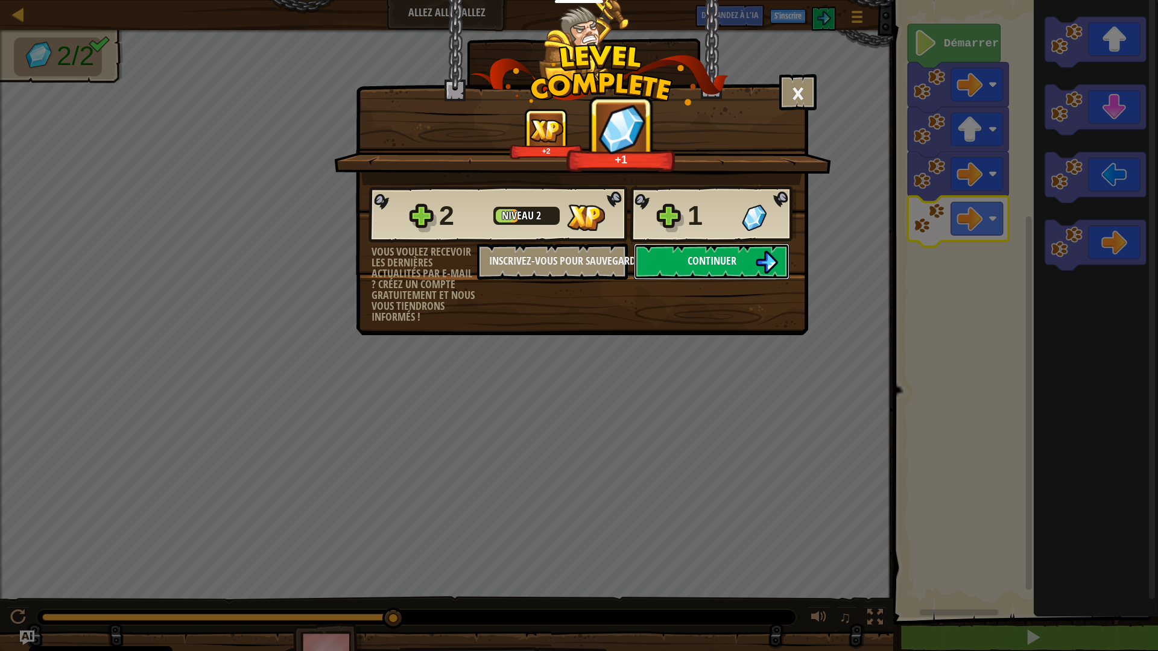
drag, startPoint x: 736, startPoint y: 251, endPoint x: 740, endPoint y: 269, distance: 18.0
click at [740, 269] on button "Continuer" at bounding box center [712, 262] width 156 height 36
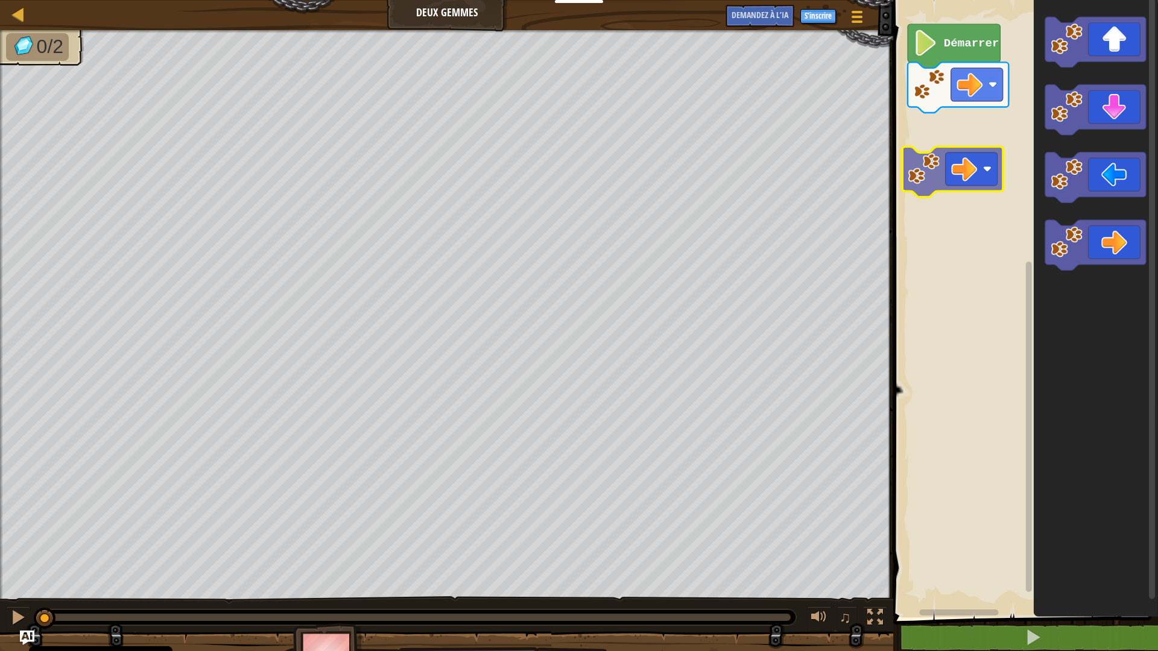
click at [959, 146] on div "Démarrer" at bounding box center [1023, 305] width 268 height 623
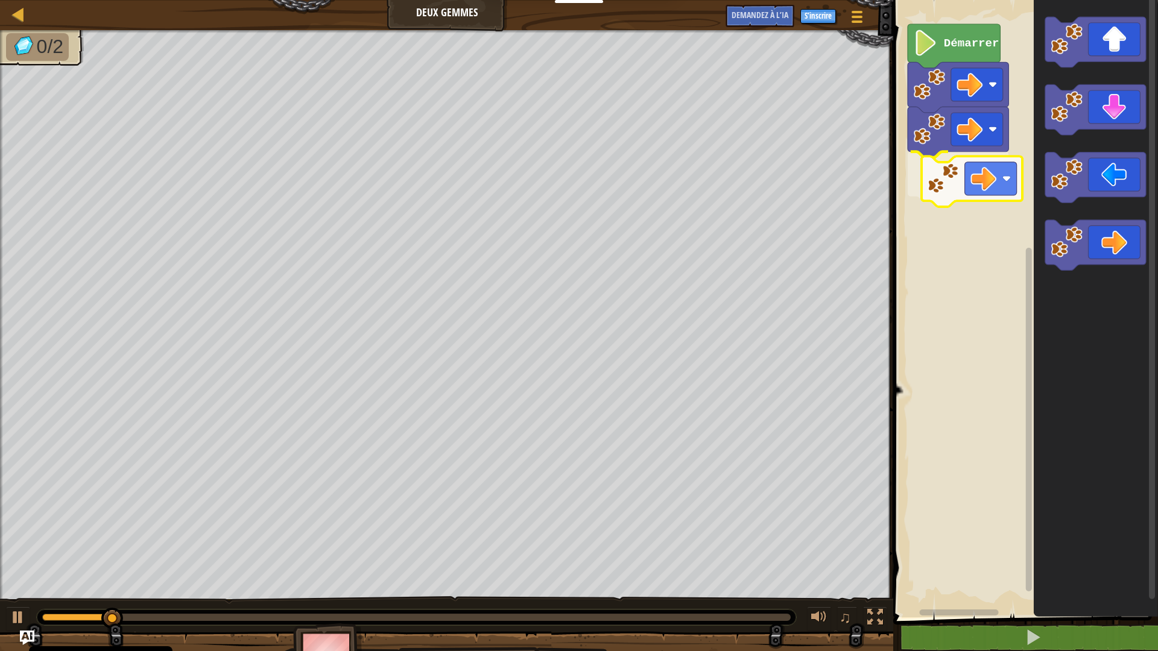
click at [924, 171] on div "Démarrer" at bounding box center [1023, 305] width 268 height 623
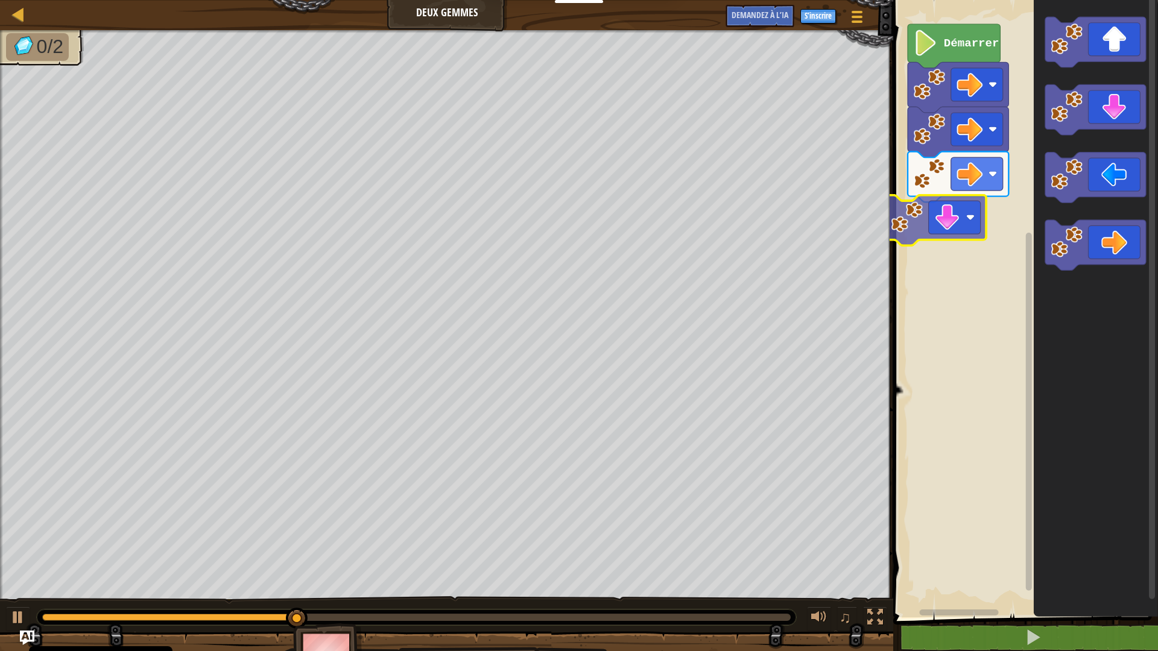
click at [940, 241] on div "Démarrer" at bounding box center [1023, 305] width 268 height 623
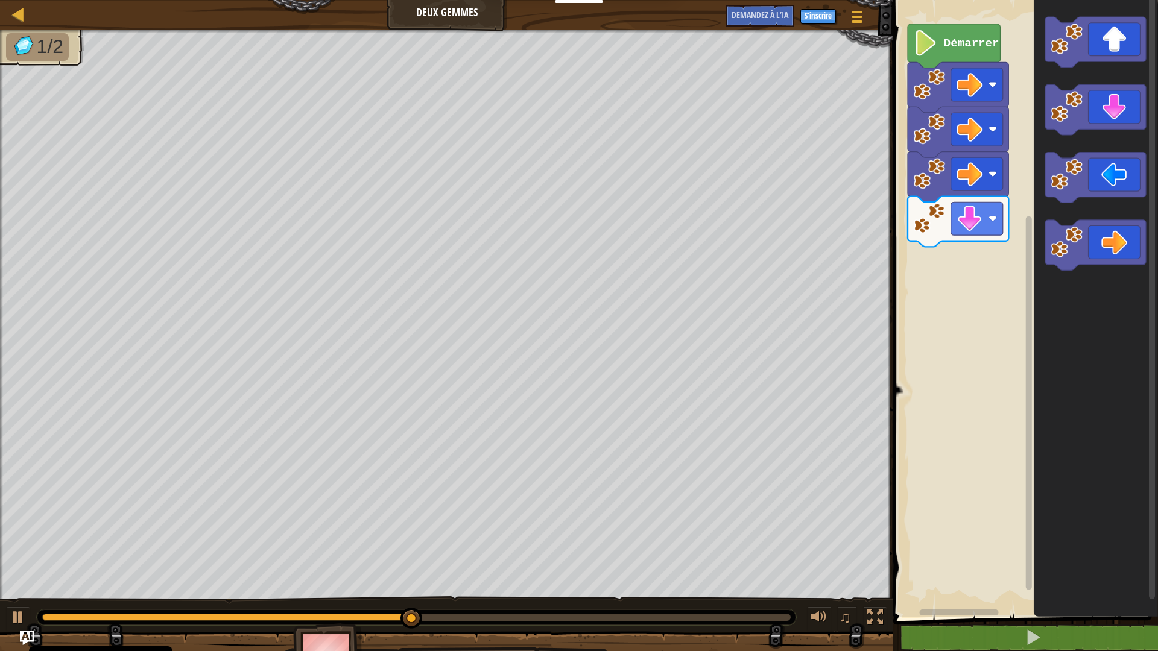
click at [967, 251] on div "Démarrer" at bounding box center [1023, 305] width 268 height 623
click at [967, 250] on div "Démarrer" at bounding box center [1023, 305] width 268 height 623
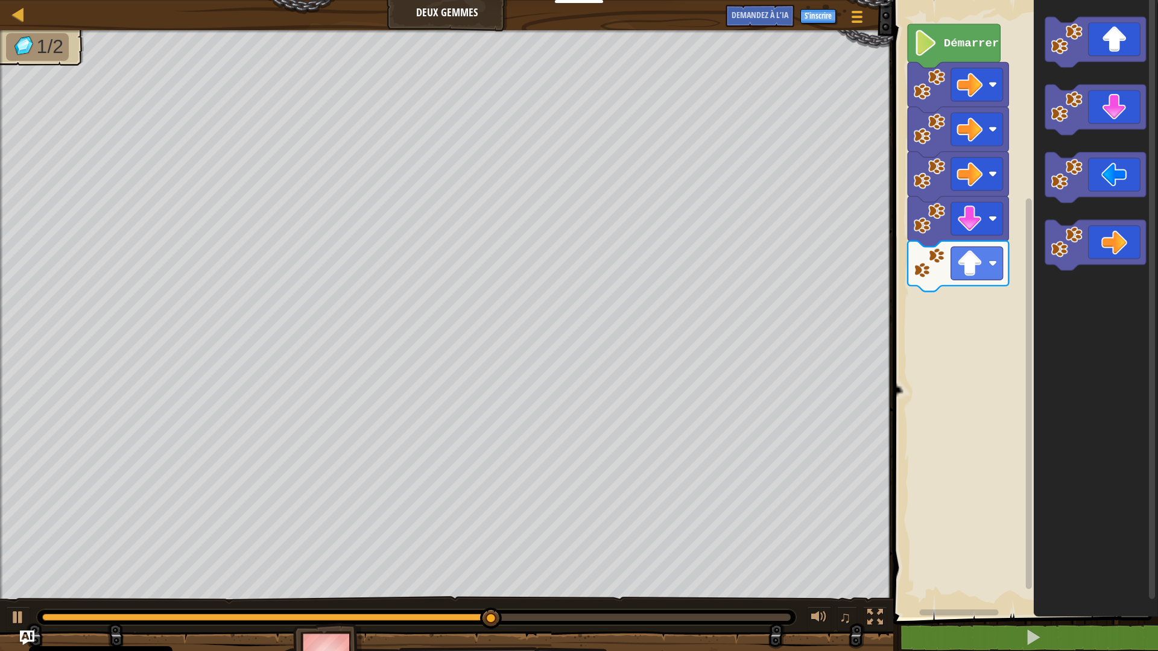
click at [1020, 215] on div "Démarrer" at bounding box center [1023, 305] width 268 height 623
click at [990, 285] on div "Démarrer" at bounding box center [1023, 305] width 268 height 623
click at [1063, 128] on g "Espace de travail de Blocky" at bounding box center [1095, 144] width 101 height 254
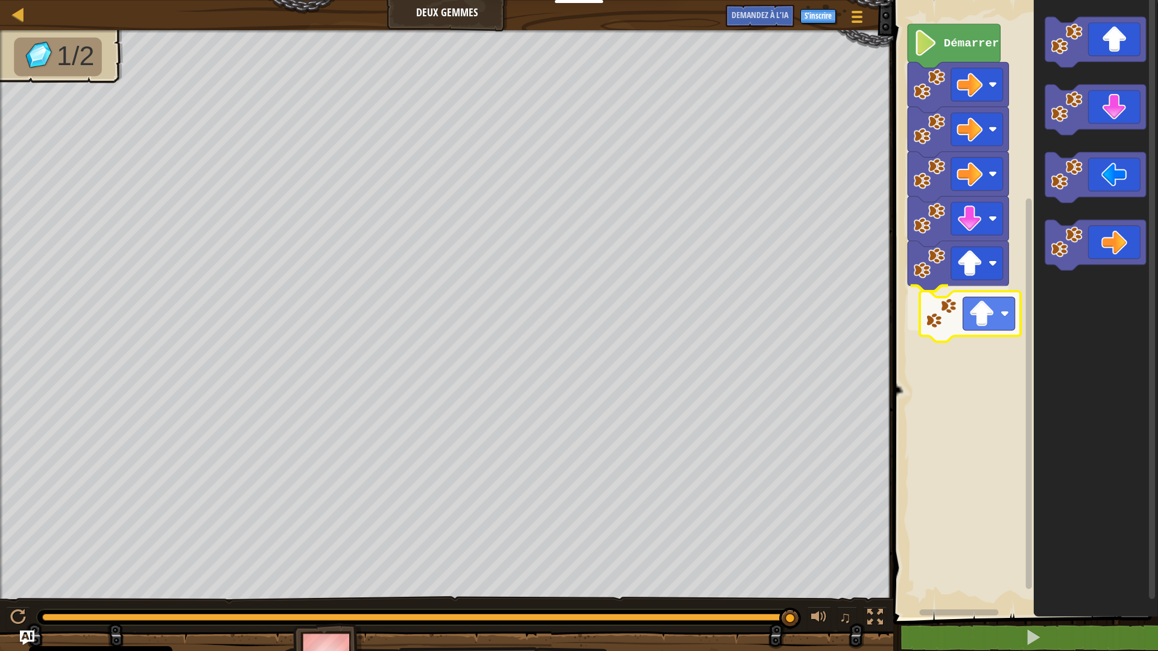
click at [946, 318] on div "Démarrer" at bounding box center [1023, 305] width 268 height 623
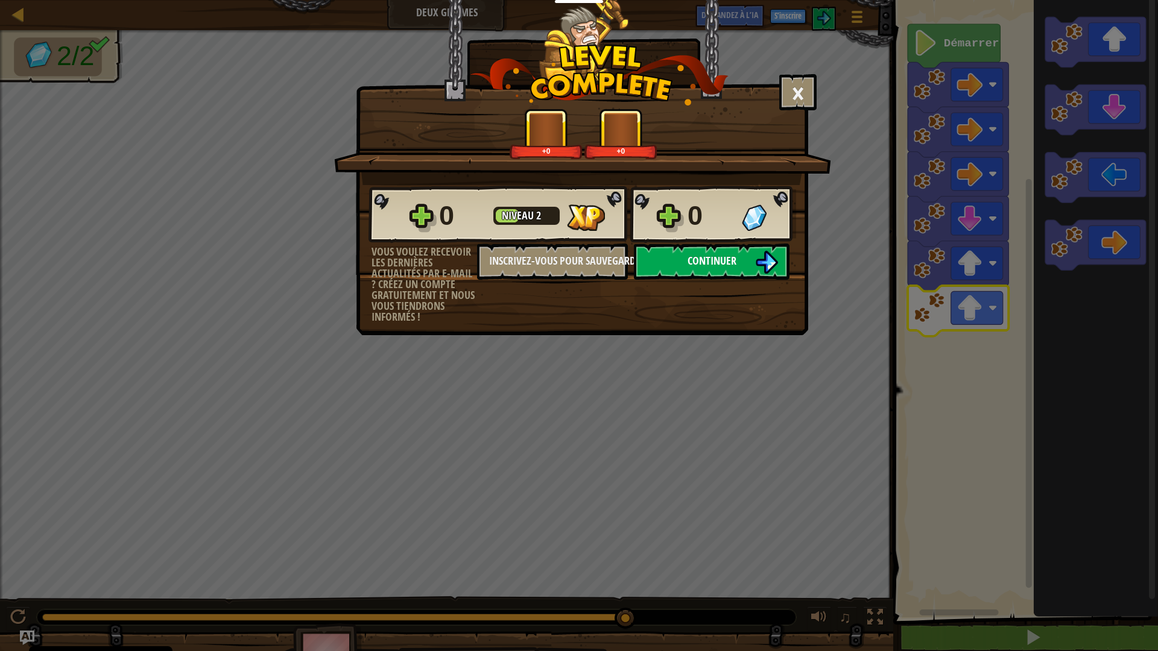
click at [745, 261] on button "Continuer" at bounding box center [712, 262] width 156 height 36
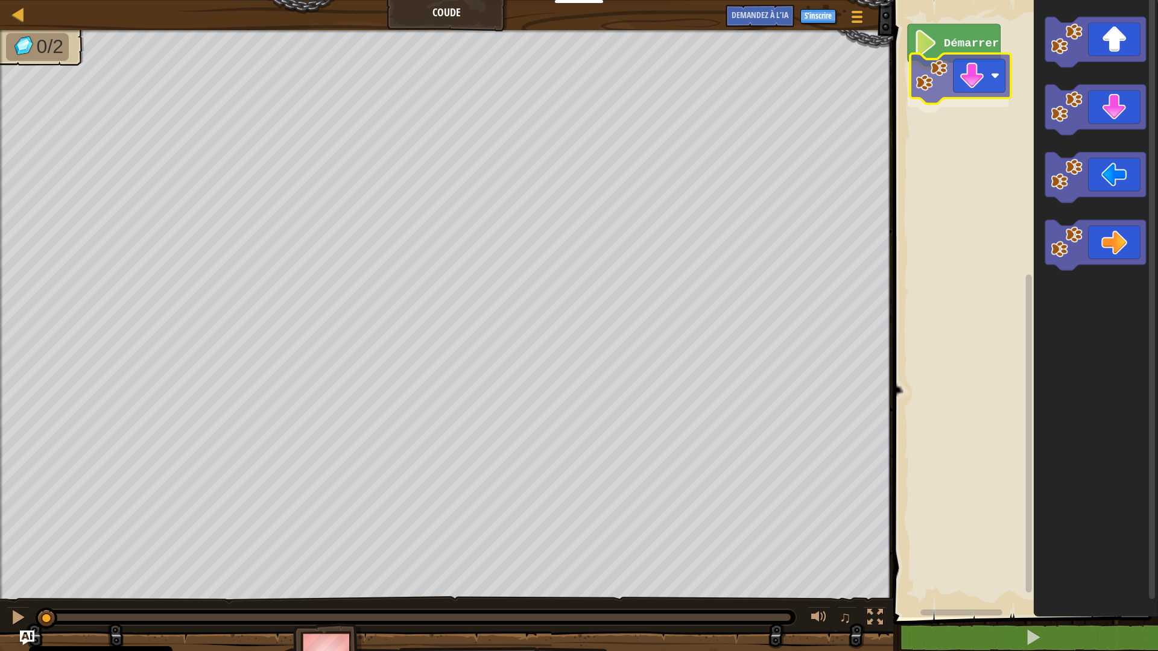
click at [956, 84] on div "Démarrer" at bounding box center [1023, 305] width 268 height 623
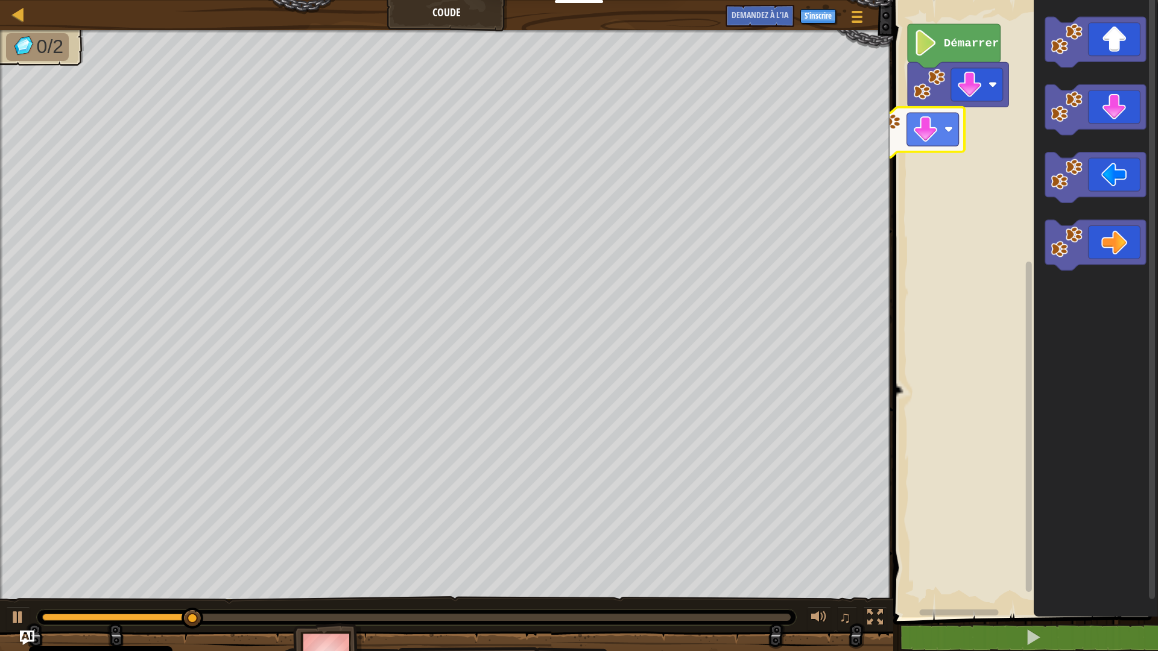
click at [881, 126] on div "Carte Coude Menu du jeu S’inscrire Demandez à l’IA 1 הההההההההההההההההההההההההה…" at bounding box center [579, 325] width 1158 height 651
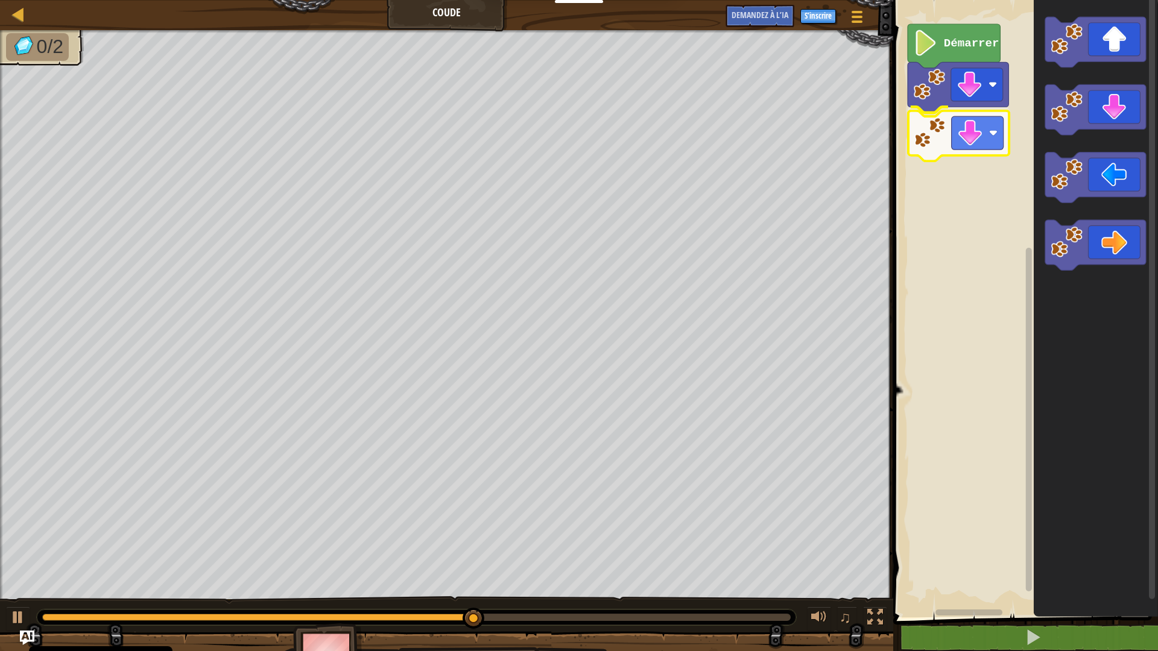
click at [956, 137] on div "Démarrer" at bounding box center [1023, 305] width 268 height 623
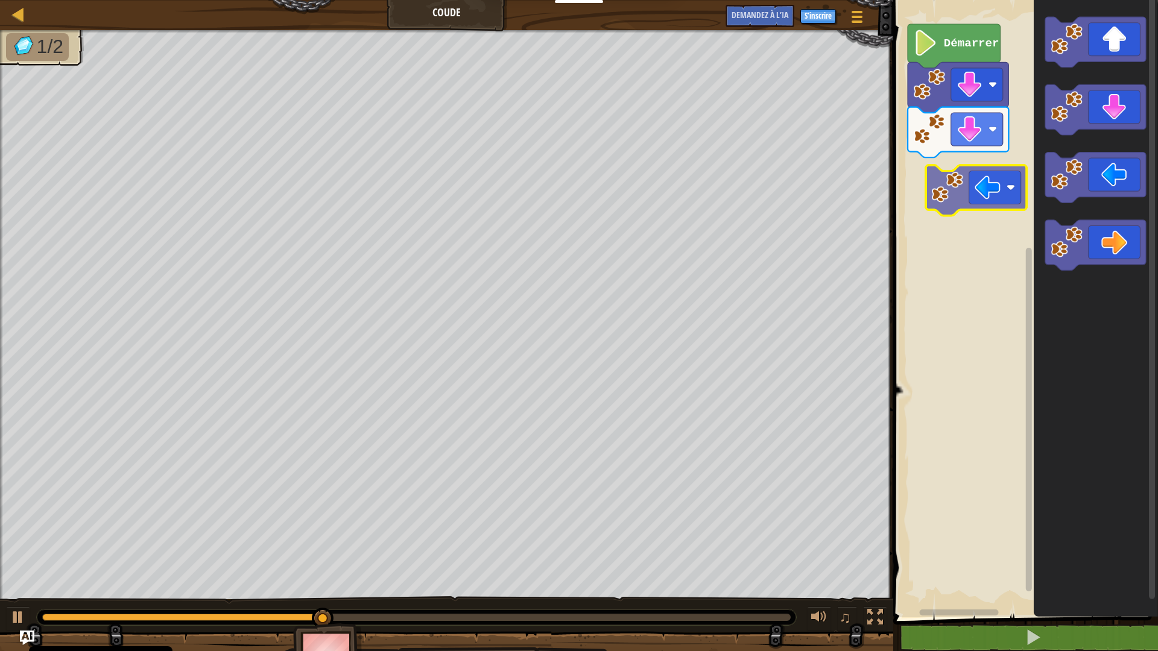
click at [969, 191] on div "Démarrer" at bounding box center [1023, 305] width 268 height 623
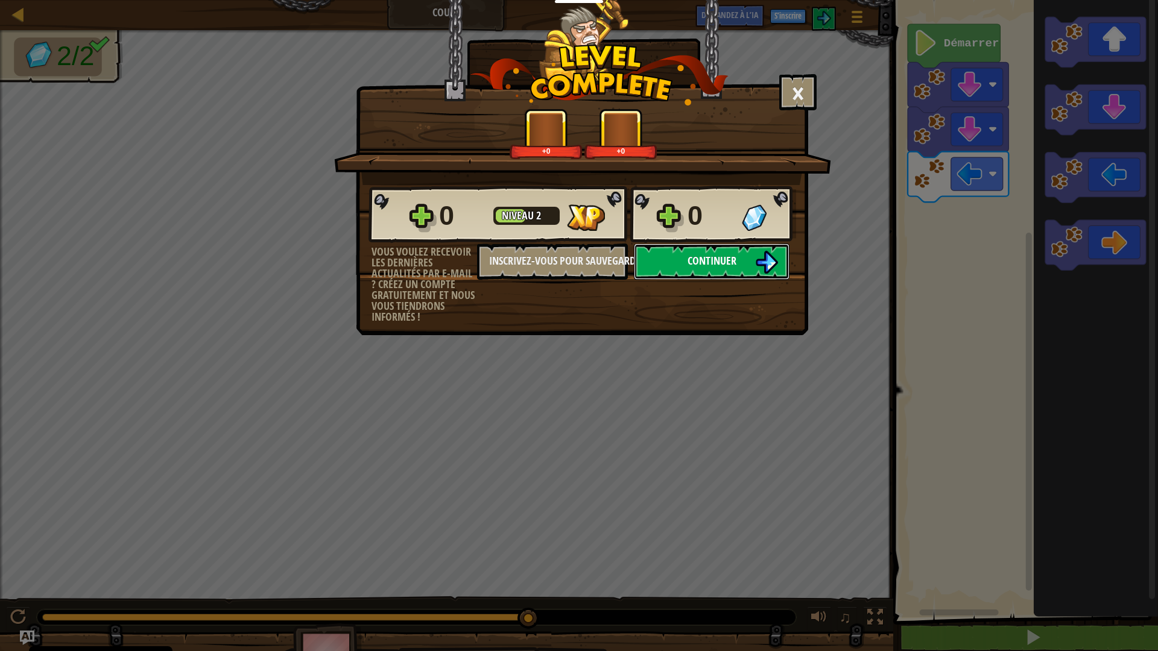
click at [752, 266] on button "Continuer" at bounding box center [712, 262] width 156 height 36
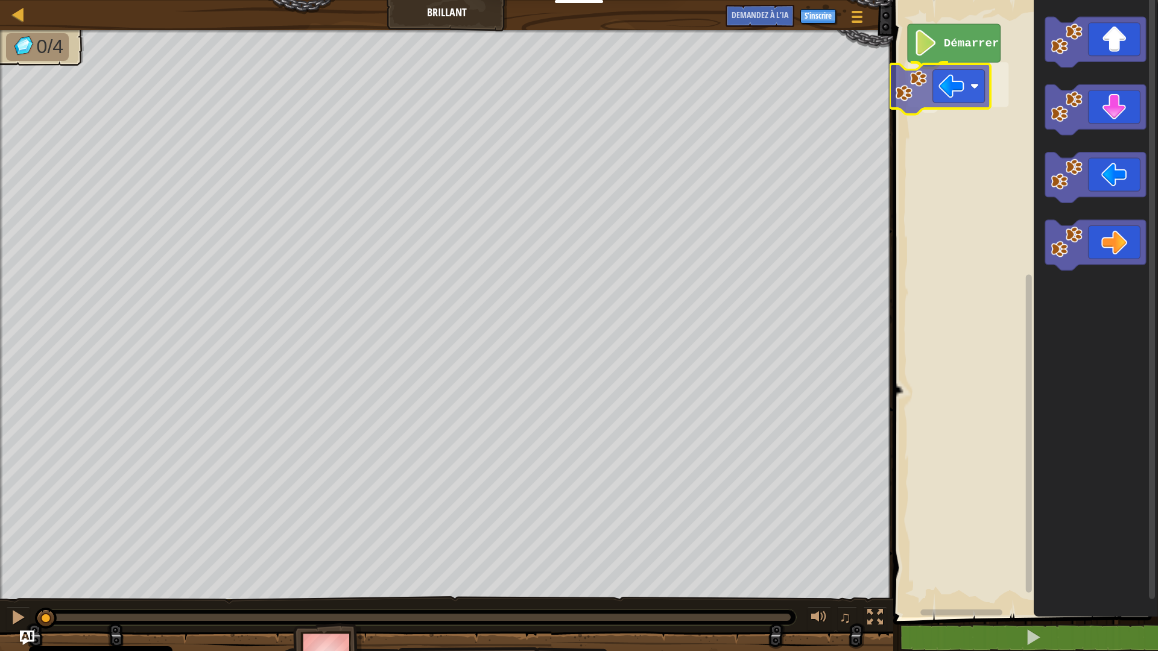
click at [973, 83] on div "Démarrer" at bounding box center [1023, 305] width 268 height 623
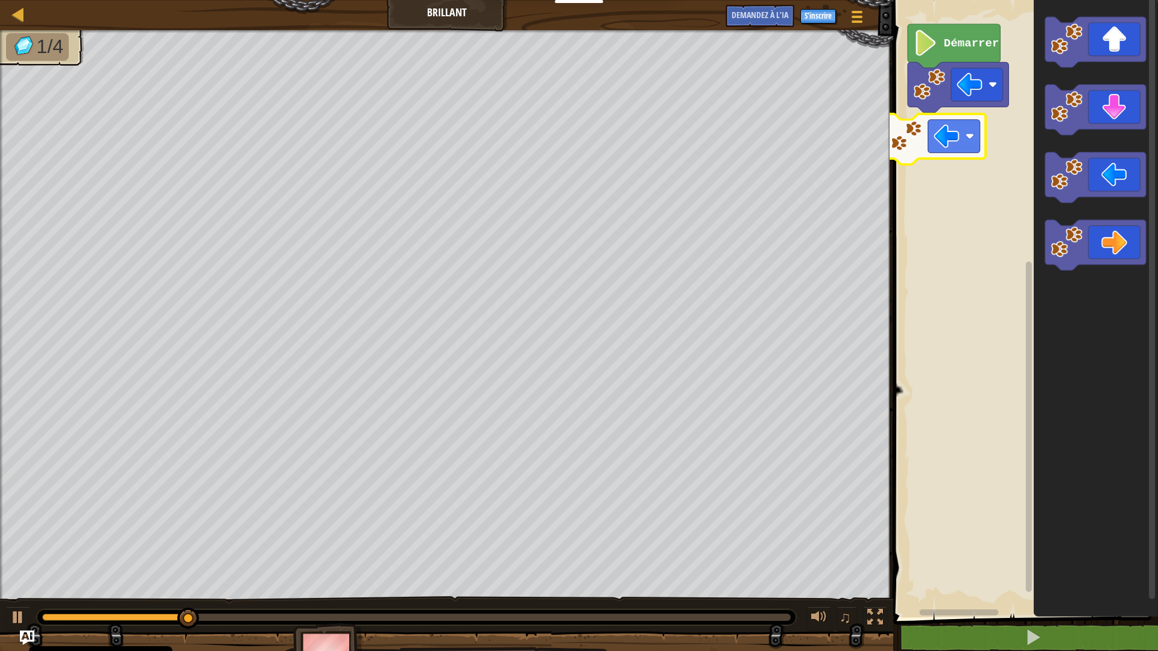
click at [936, 148] on div "Démarrer" at bounding box center [1023, 305] width 268 height 623
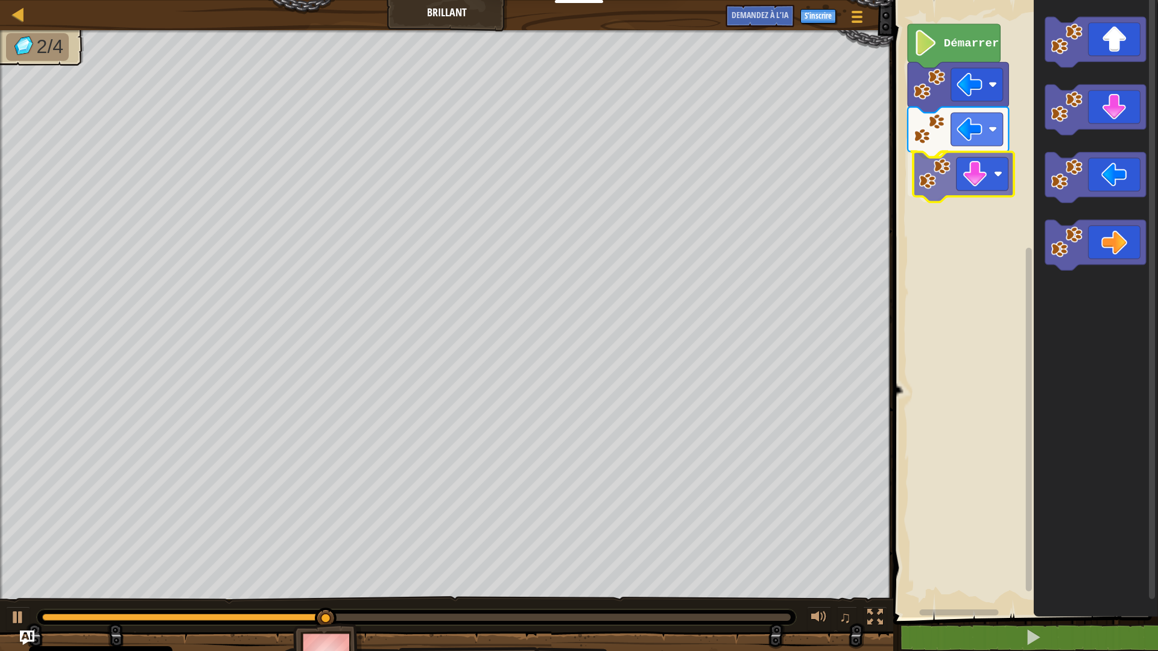
click at [977, 182] on div "Démarrer" at bounding box center [1023, 305] width 268 height 623
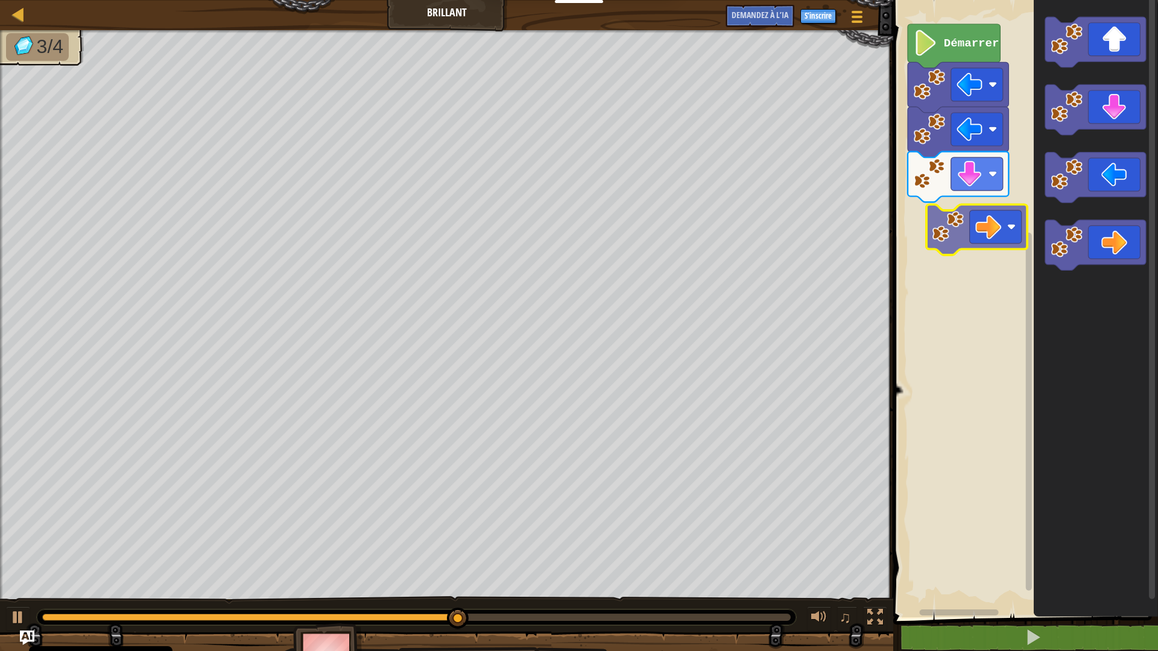
click at [965, 221] on div "Démarrer" at bounding box center [1023, 305] width 268 height 623
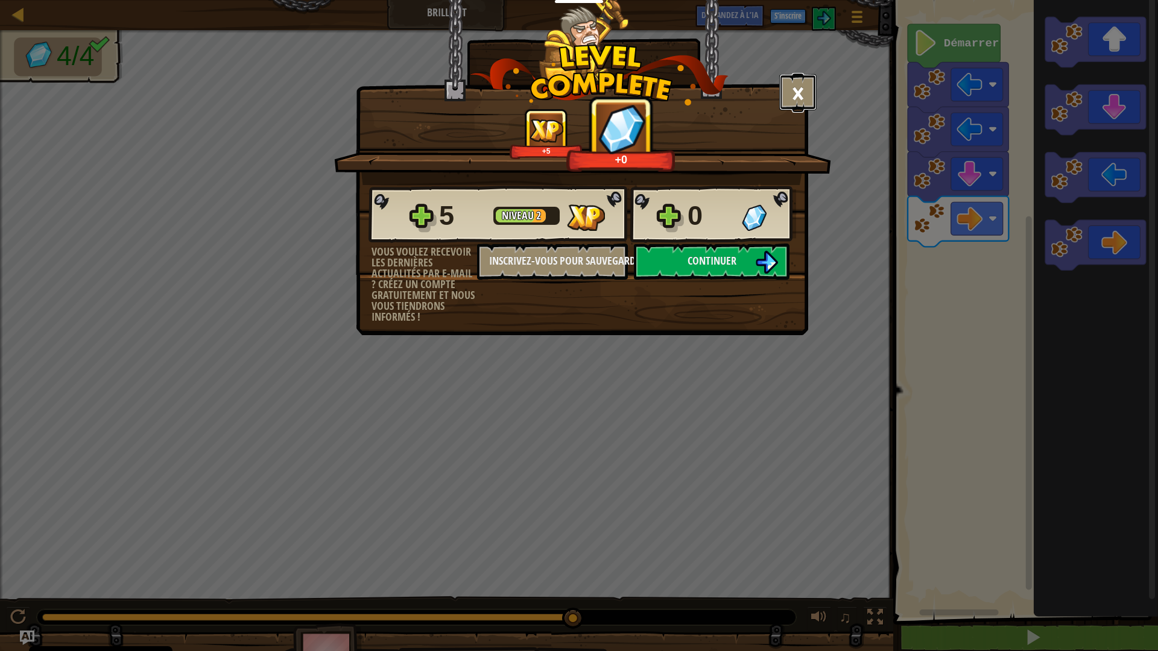
click at [807, 86] on button "×" at bounding box center [797, 92] width 37 height 36
